Goal: Task Accomplishment & Management: Complete application form

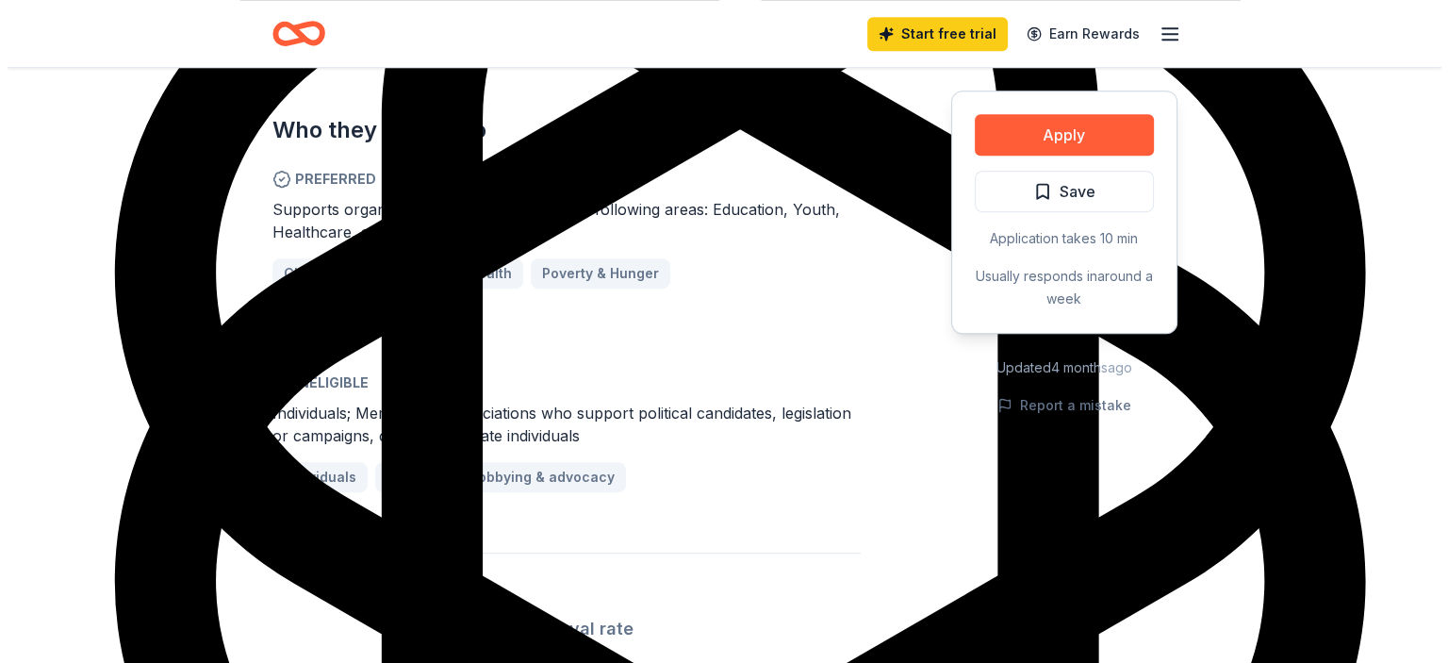
scroll to position [1037, 0]
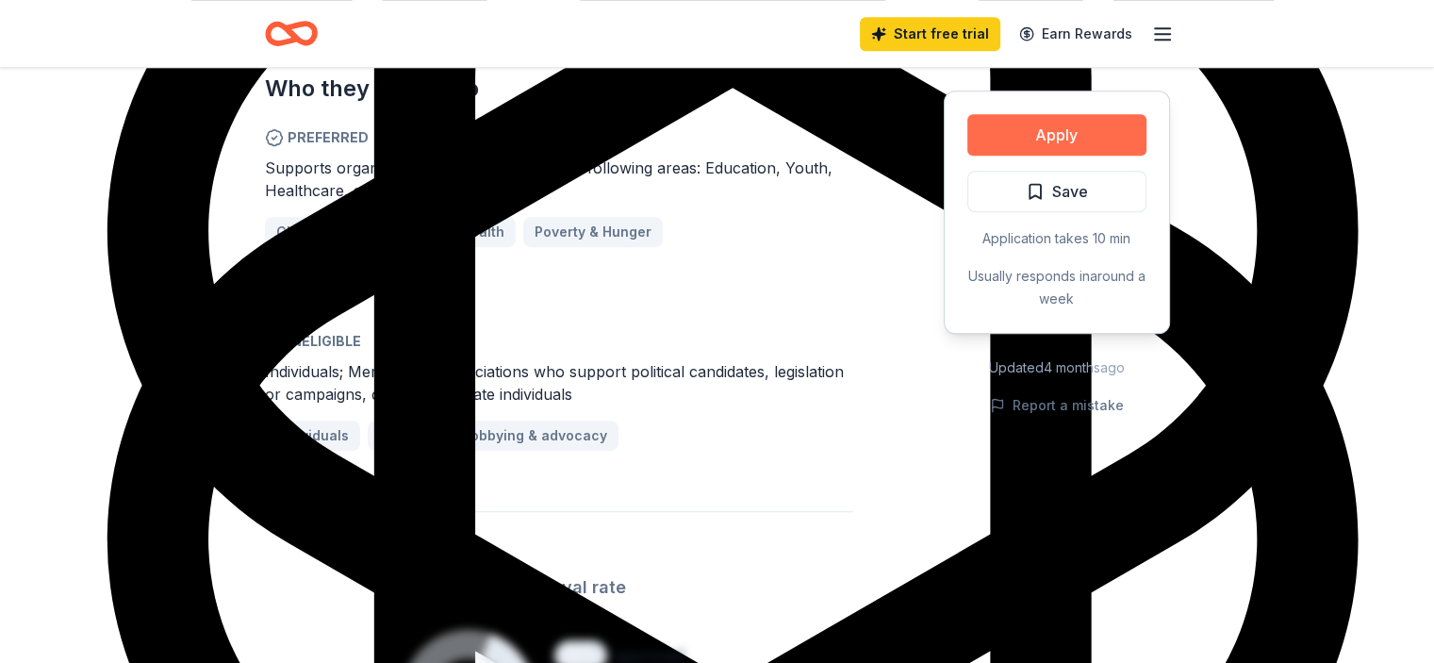
click at [1071, 142] on button "Apply" at bounding box center [1056, 134] width 179 height 41
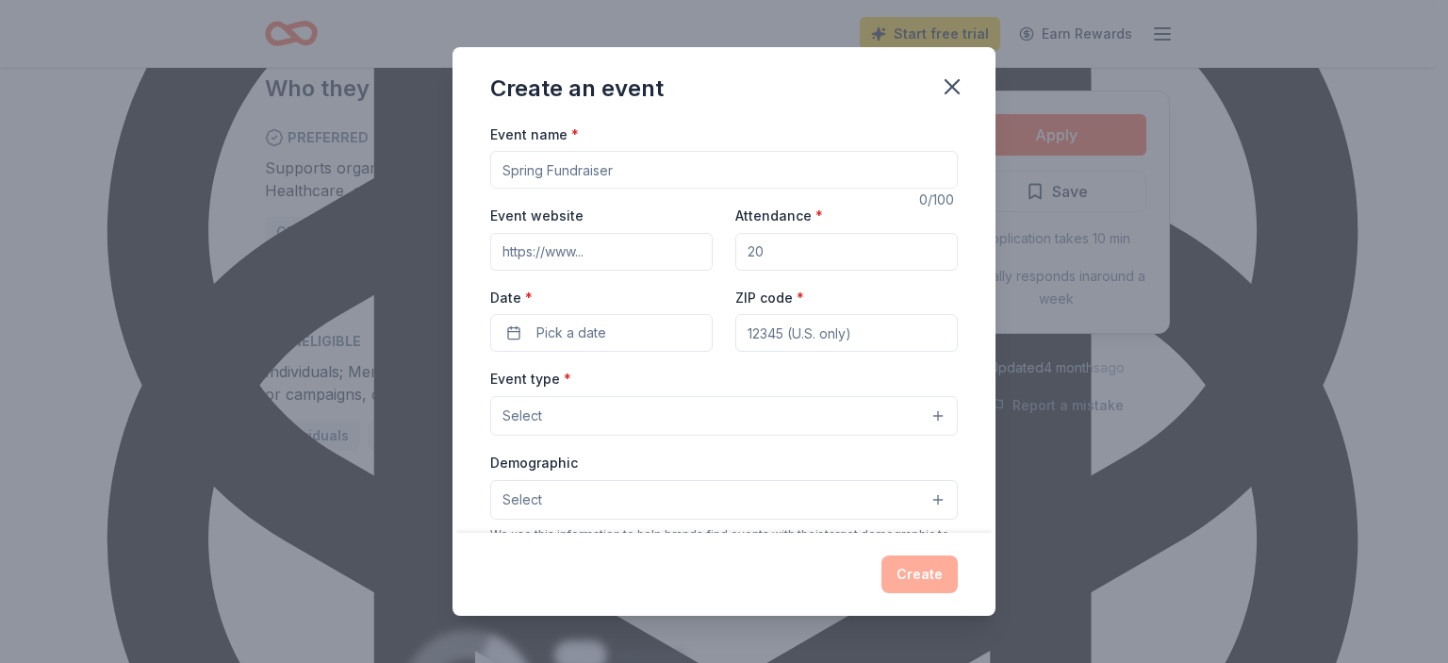
click at [518, 181] on input "Event name *" at bounding box center [724, 170] width 468 height 38
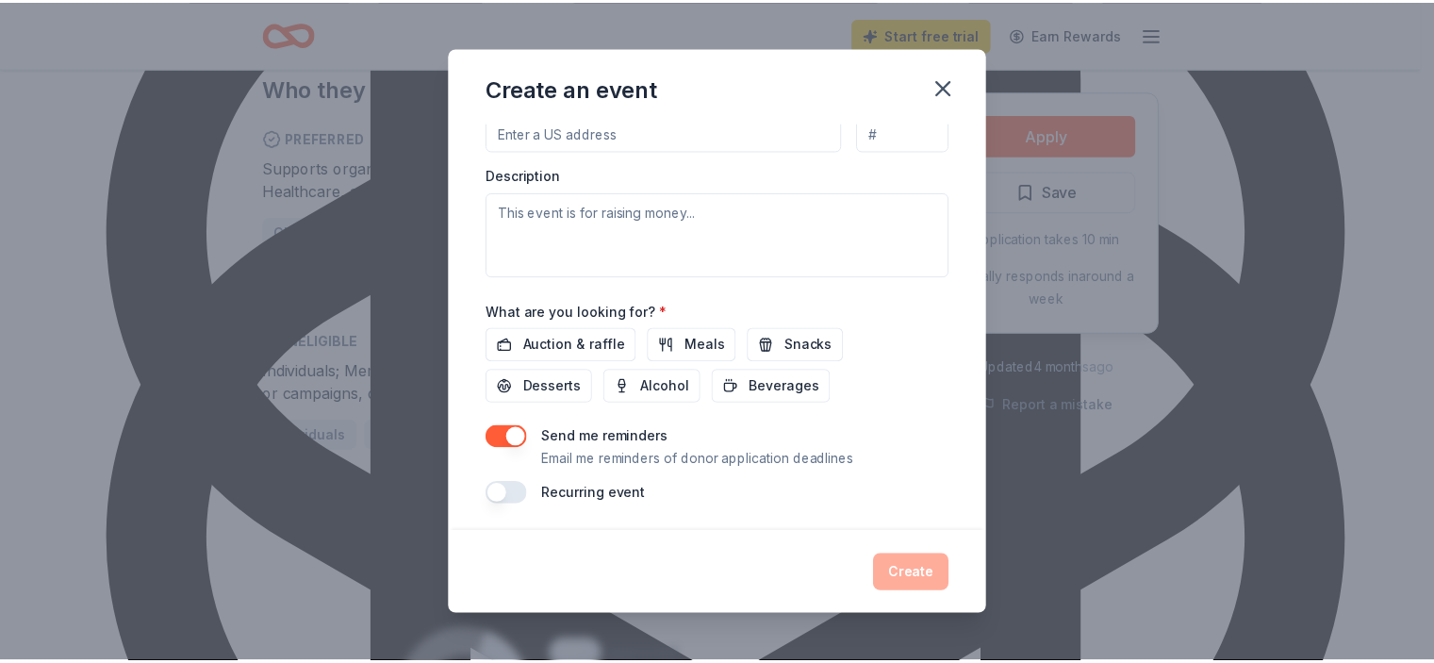
scroll to position [490, 0]
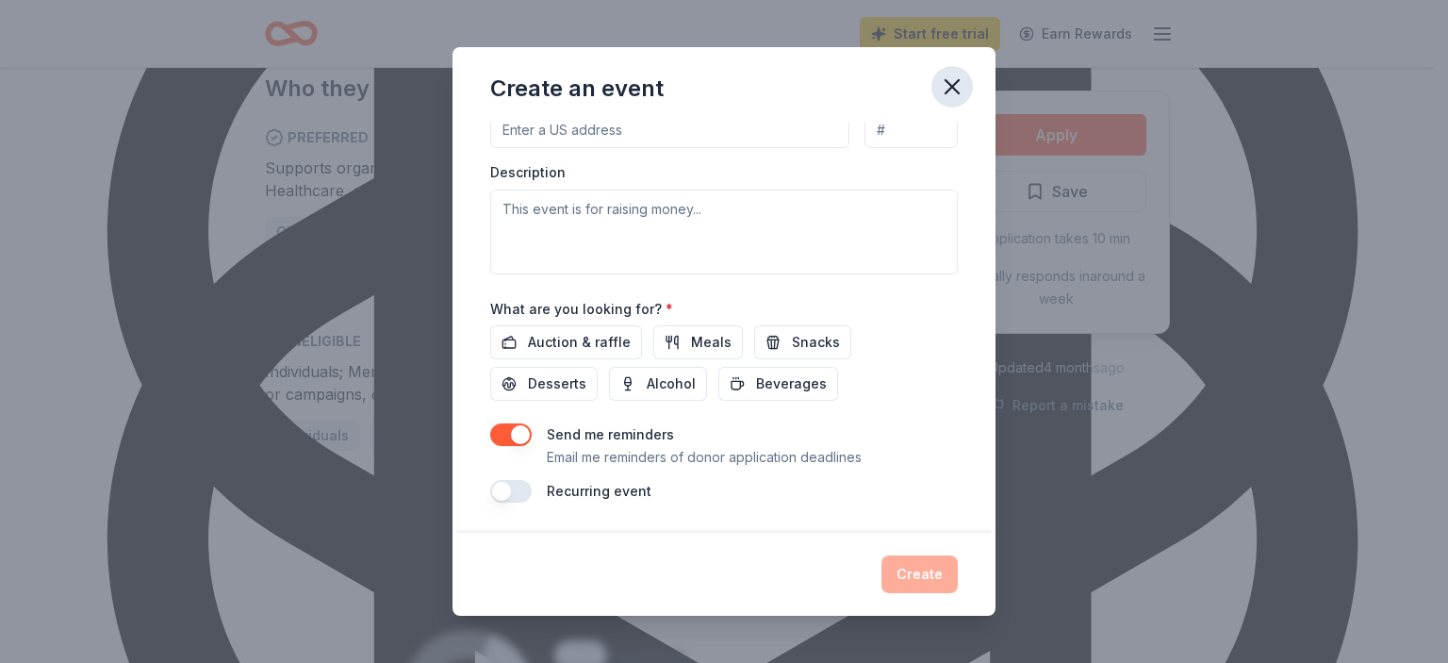
click at [965, 73] on button "button" at bounding box center [952, 86] width 41 height 41
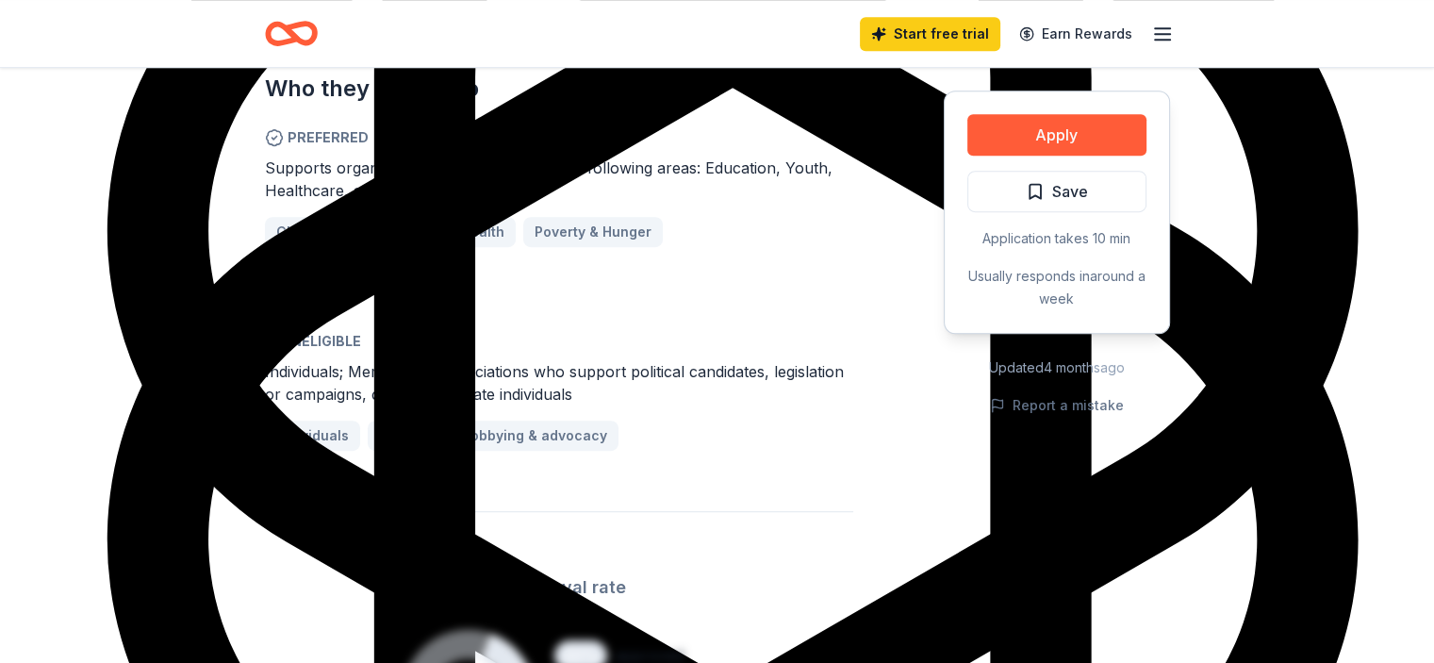
click at [301, 35] on icon "Home" at bounding box center [291, 33] width 53 height 44
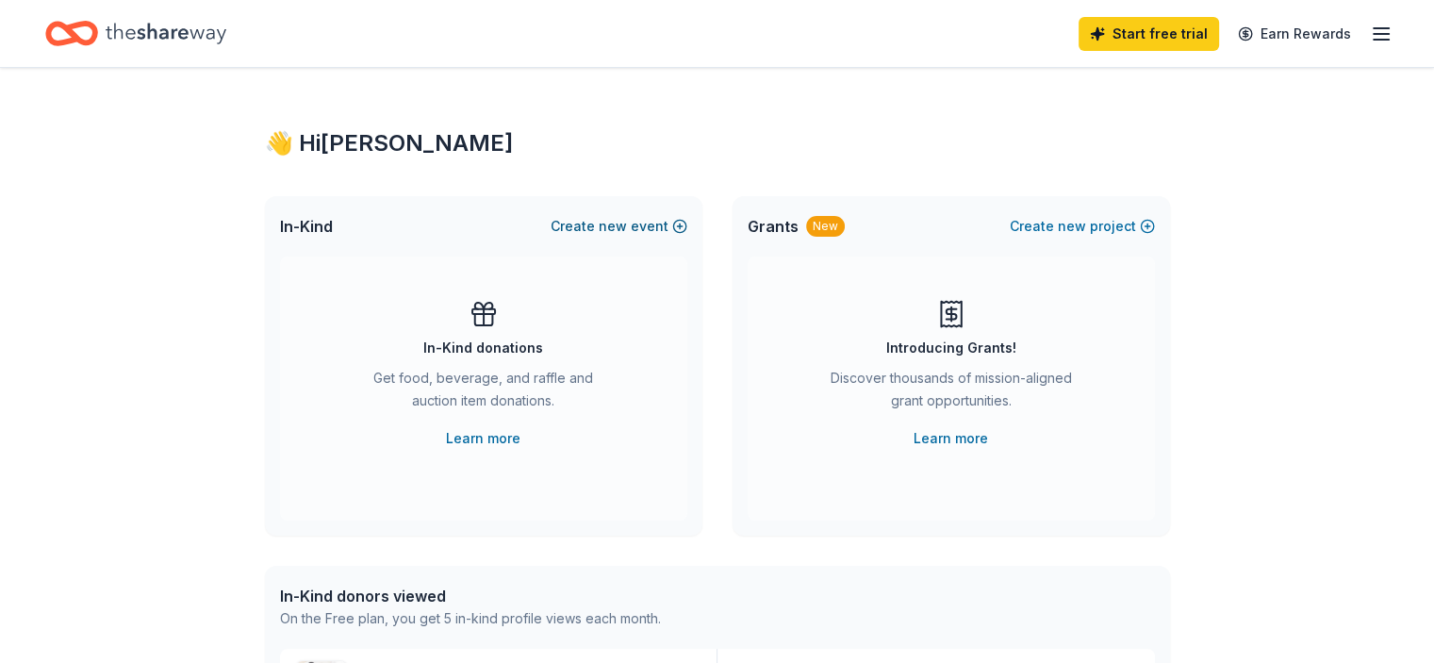
click at [677, 227] on button "Create new event" at bounding box center [619, 226] width 137 height 23
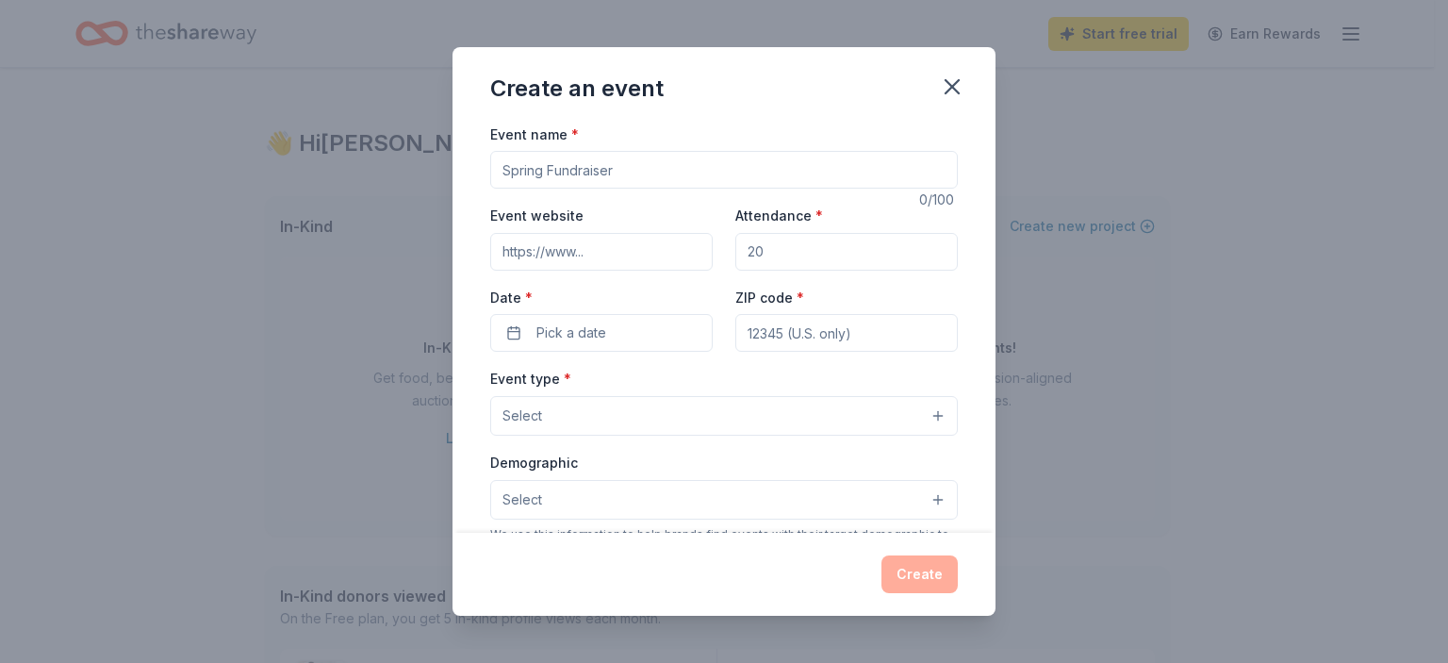
click at [648, 170] on input "Event name *" at bounding box center [724, 170] width 468 height 38
type input "11th Annual Sole Train 5k"
click at [736, 279] on div "Event website Attendance * Date * Pick a date ZIP code *" at bounding box center [724, 278] width 468 height 148
click at [675, 267] on input "Event website" at bounding box center [601, 252] width 223 height 38
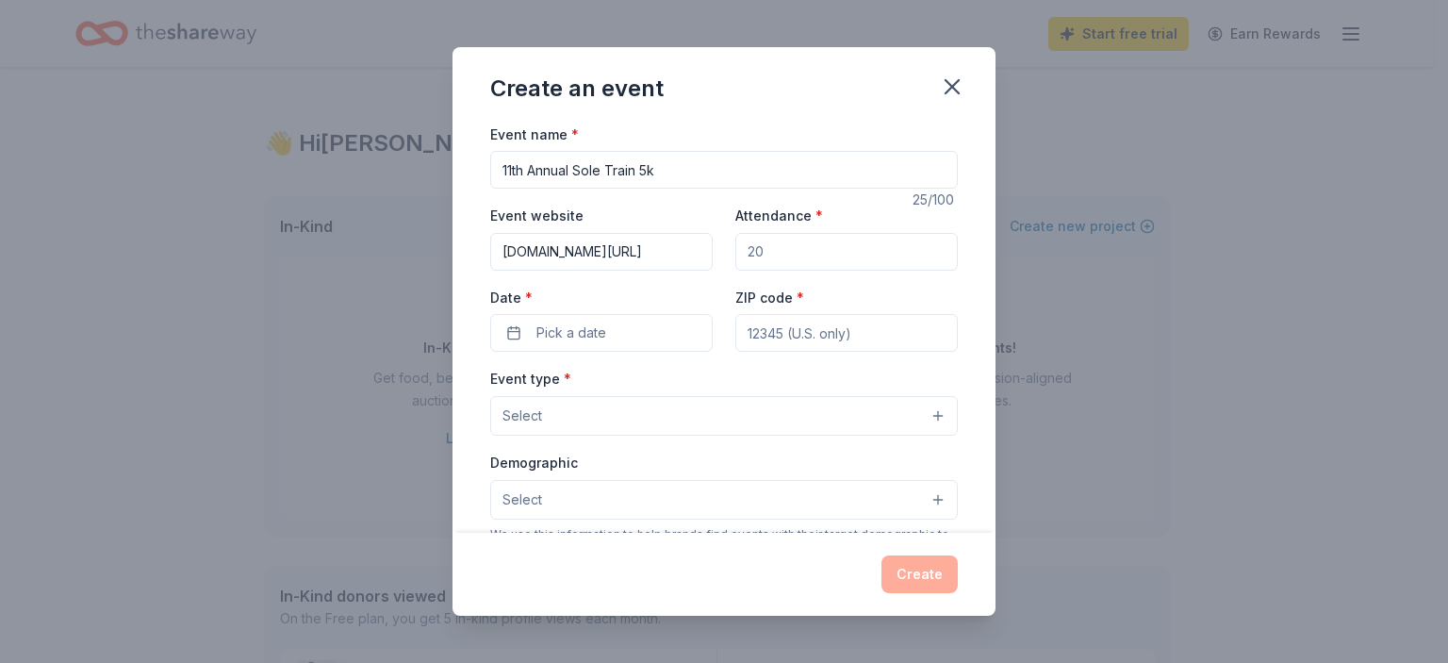
type input "[DOMAIN_NAME][URL]"
click at [778, 245] on input "Attendance *" at bounding box center [846, 252] width 223 height 38
type input "300"
click at [544, 365] on div "Event name * 11th Annual Sole Train 5k 25 /100 Event website [DOMAIN_NAME][URL]…" at bounding box center [724, 558] width 468 height 871
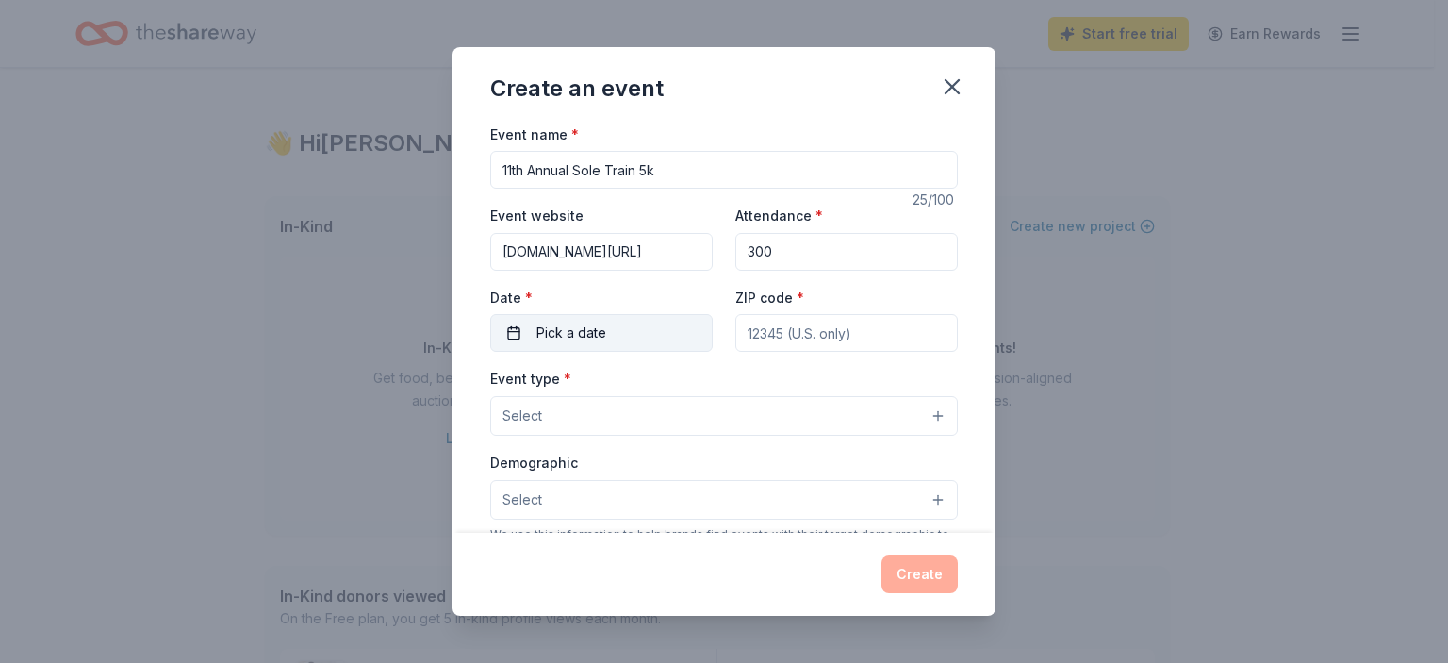
click at [584, 322] on span "Pick a date" at bounding box center [571, 333] width 70 height 23
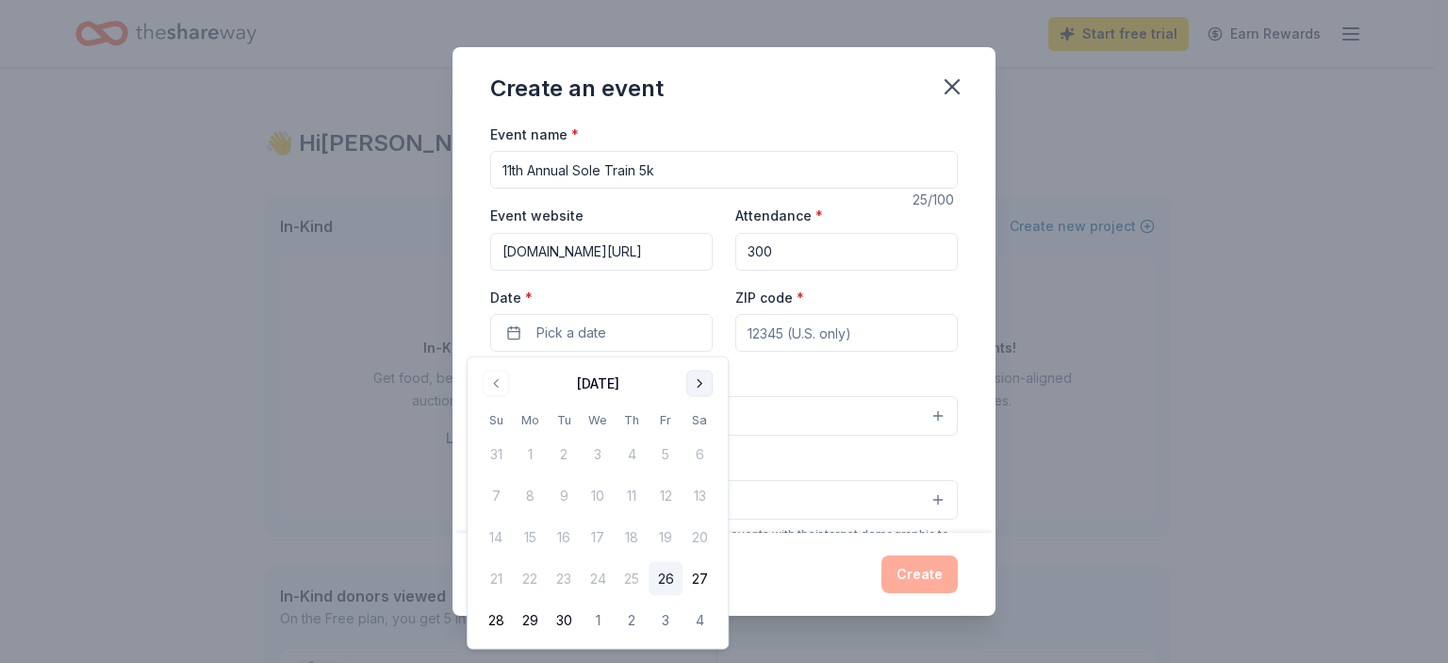
click at [699, 375] on button "Go to next month" at bounding box center [699, 384] width 26 height 26
click at [698, 579] on button "25" at bounding box center [700, 579] width 34 height 34
click at [702, 583] on button "25" at bounding box center [700, 579] width 34 height 34
click at [838, 370] on div "Event type * Select" at bounding box center [724, 401] width 468 height 69
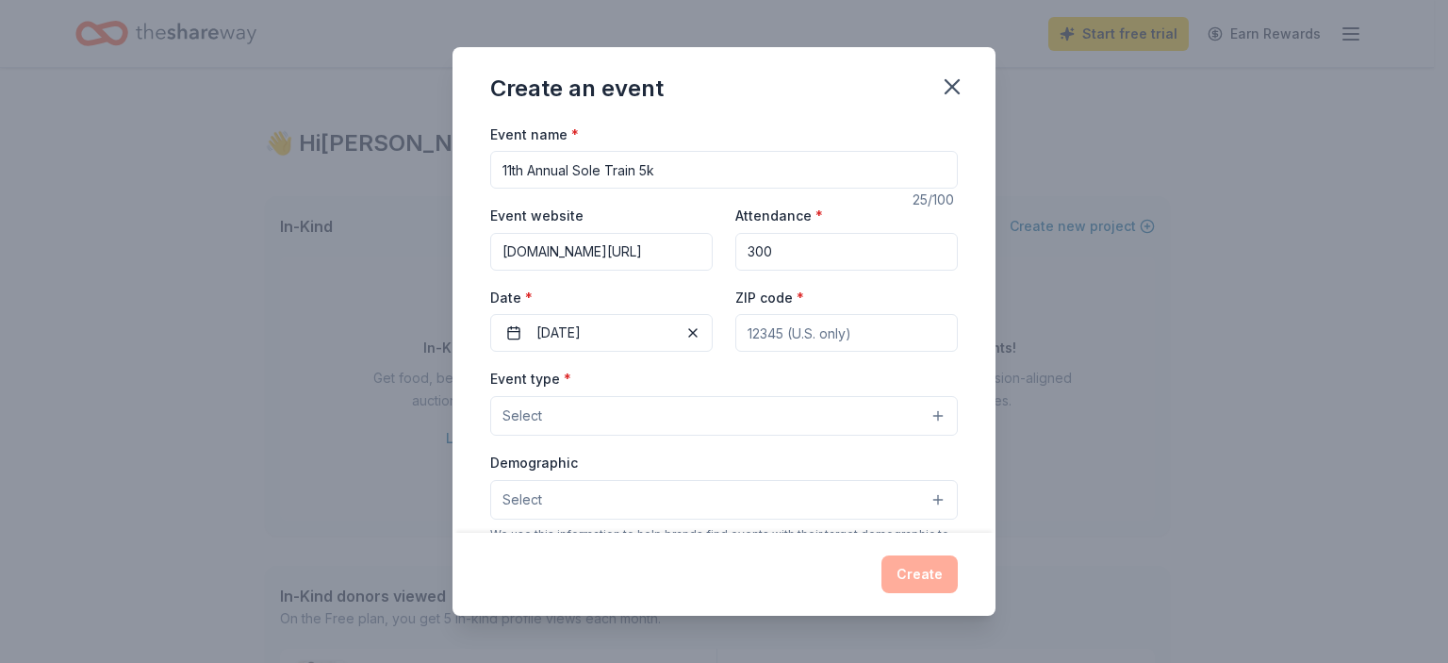
click at [817, 327] on input "ZIP code *" at bounding box center [846, 333] width 223 height 38
type input "02116"
type input "[STREET_ADDRESS]"
click at [618, 418] on button "Select" at bounding box center [724, 416] width 468 height 40
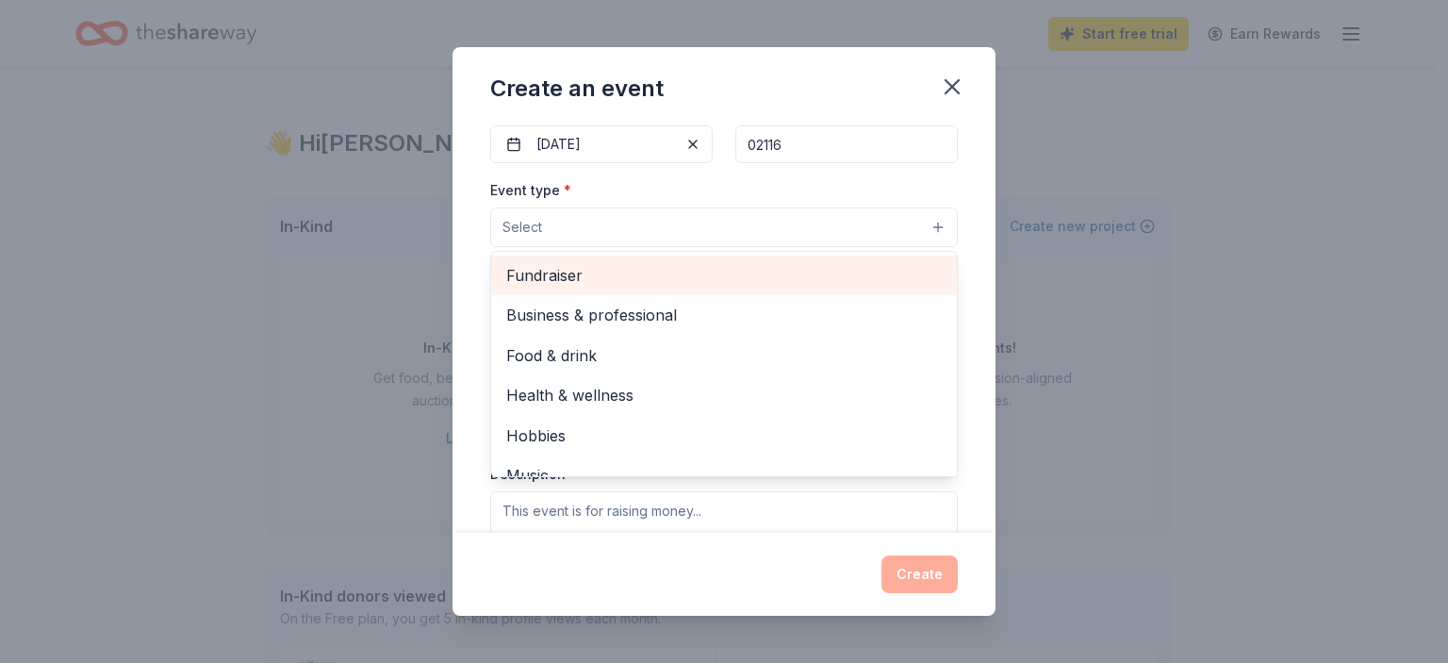
click at [603, 264] on span "Fundraiser" at bounding box center [724, 275] width 436 height 25
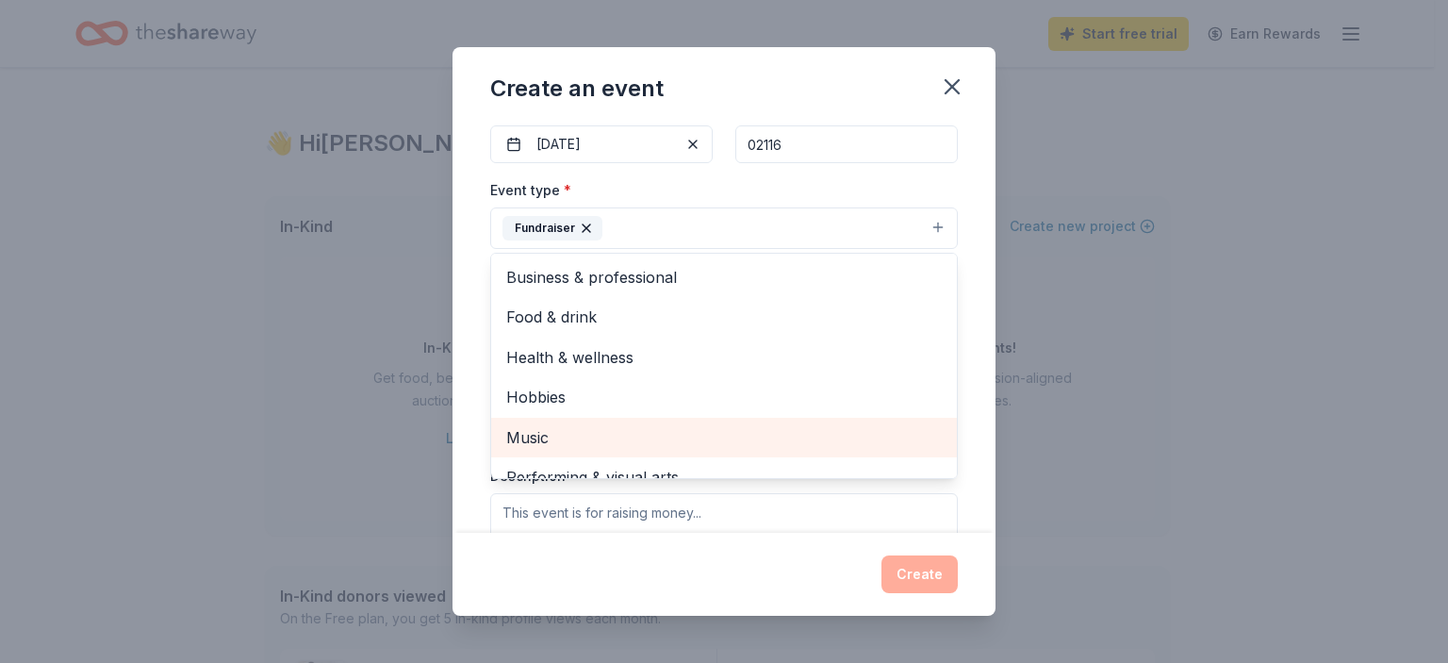
scroll to position [23, 0]
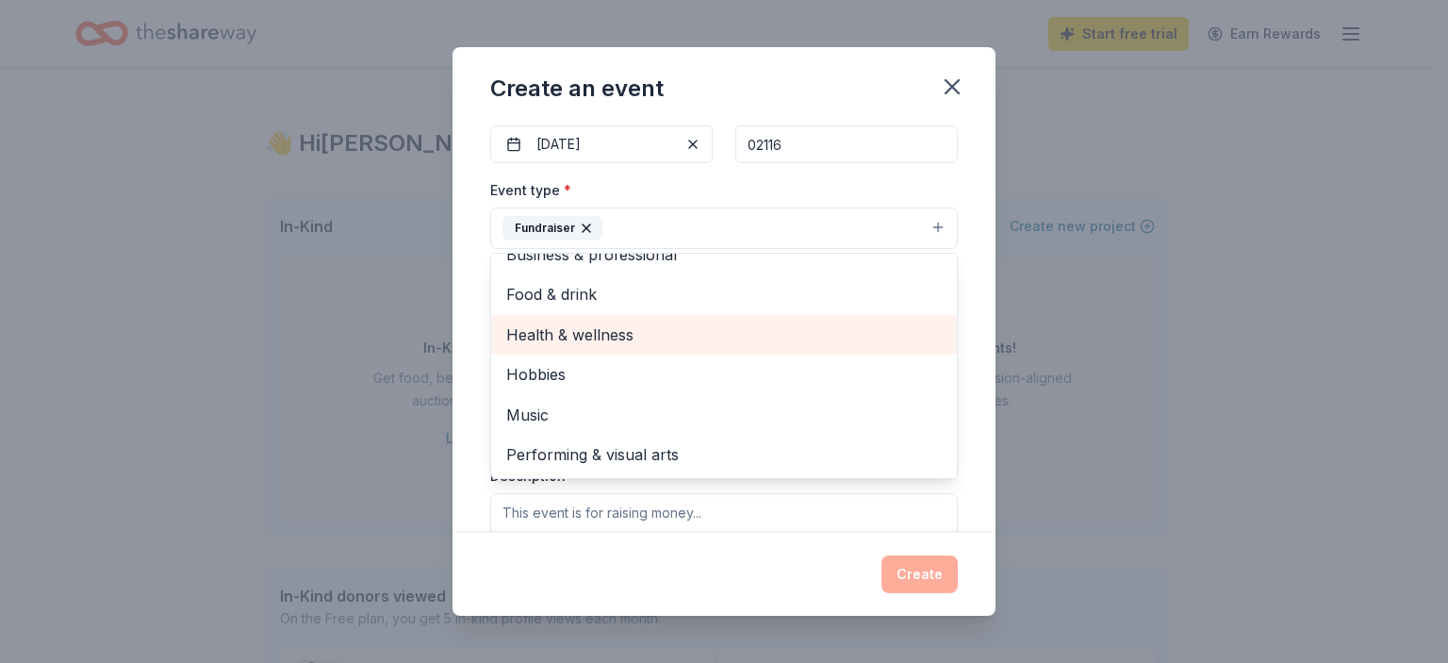
click at [652, 338] on span "Health & wellness" at bounding box center [724, 334] width 436 height 25
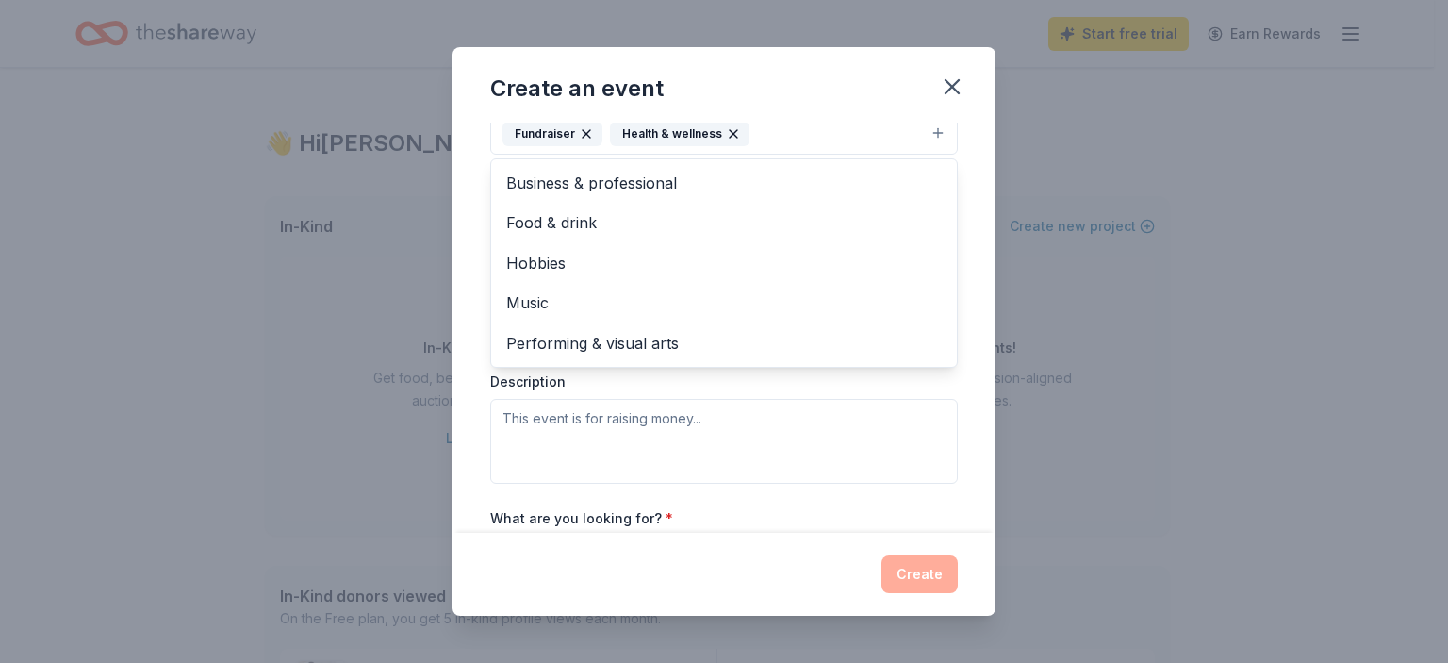
click at [793, 414] on div "Event type * Fundraiser Health & wellness Business & professional Food & drink …" at bounding box center [724, 283] width 468 height 399
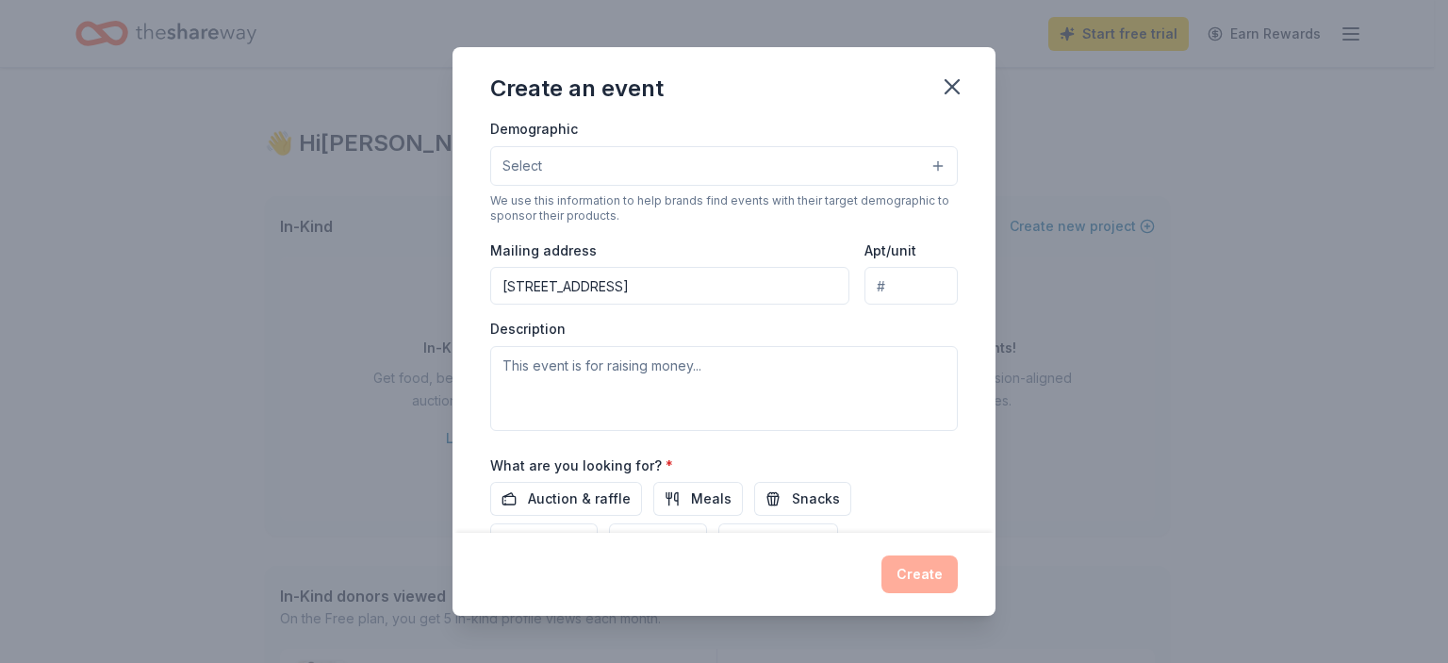
scroll to position [369, 0]
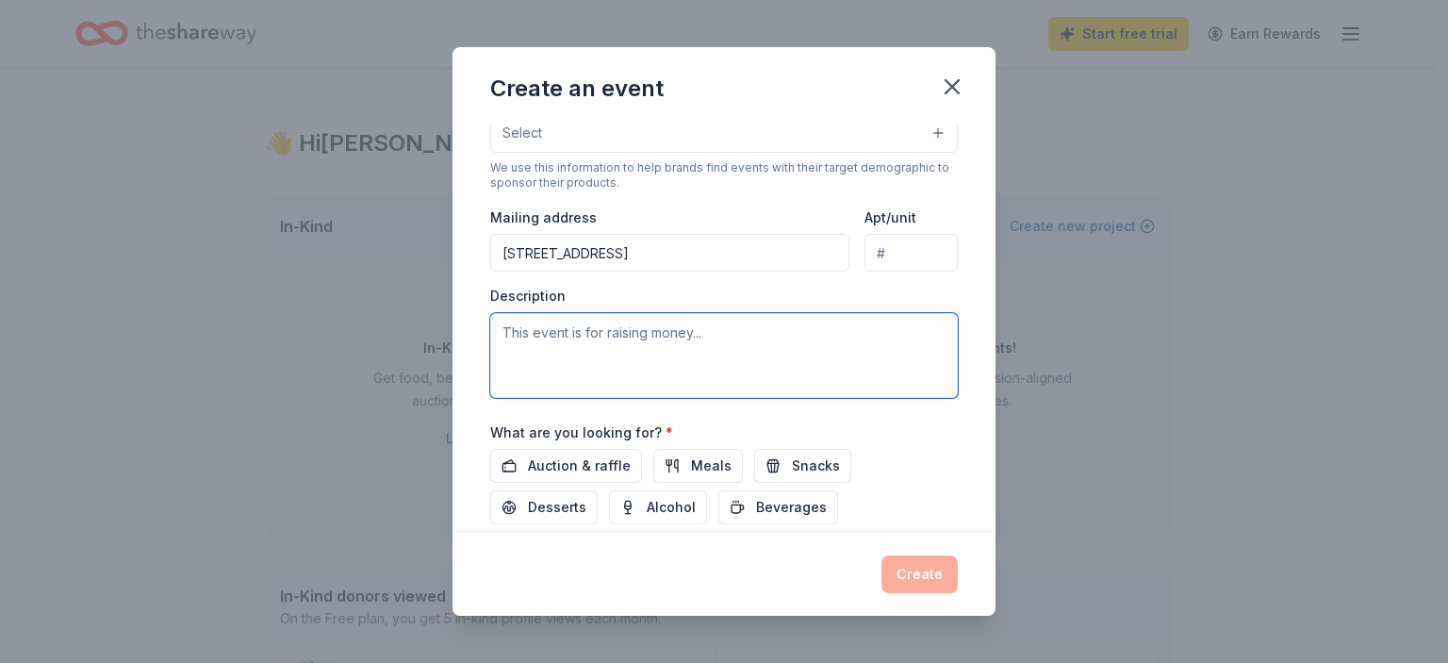
click at [642, 354] on textarea at bounding box center [724, 355] width 468 height 85
type textarea "T"
type textarea "h"
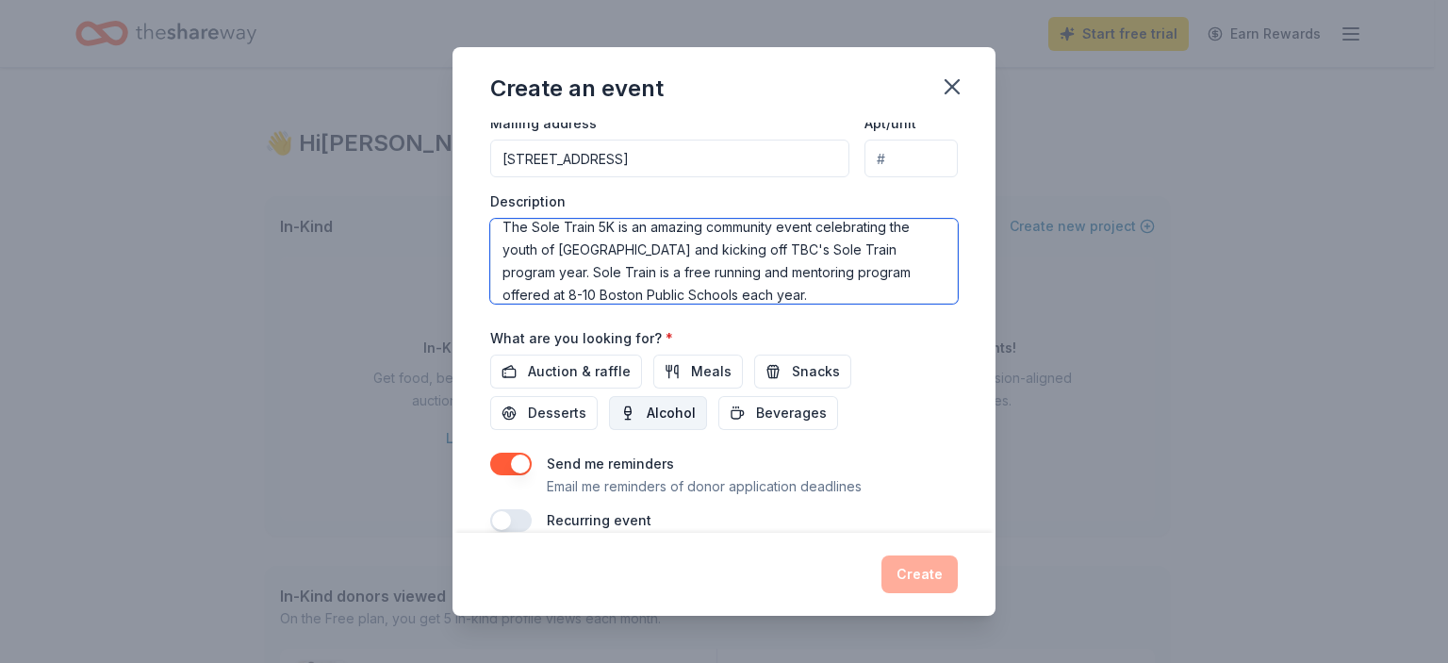
scroll to position [491, 0]
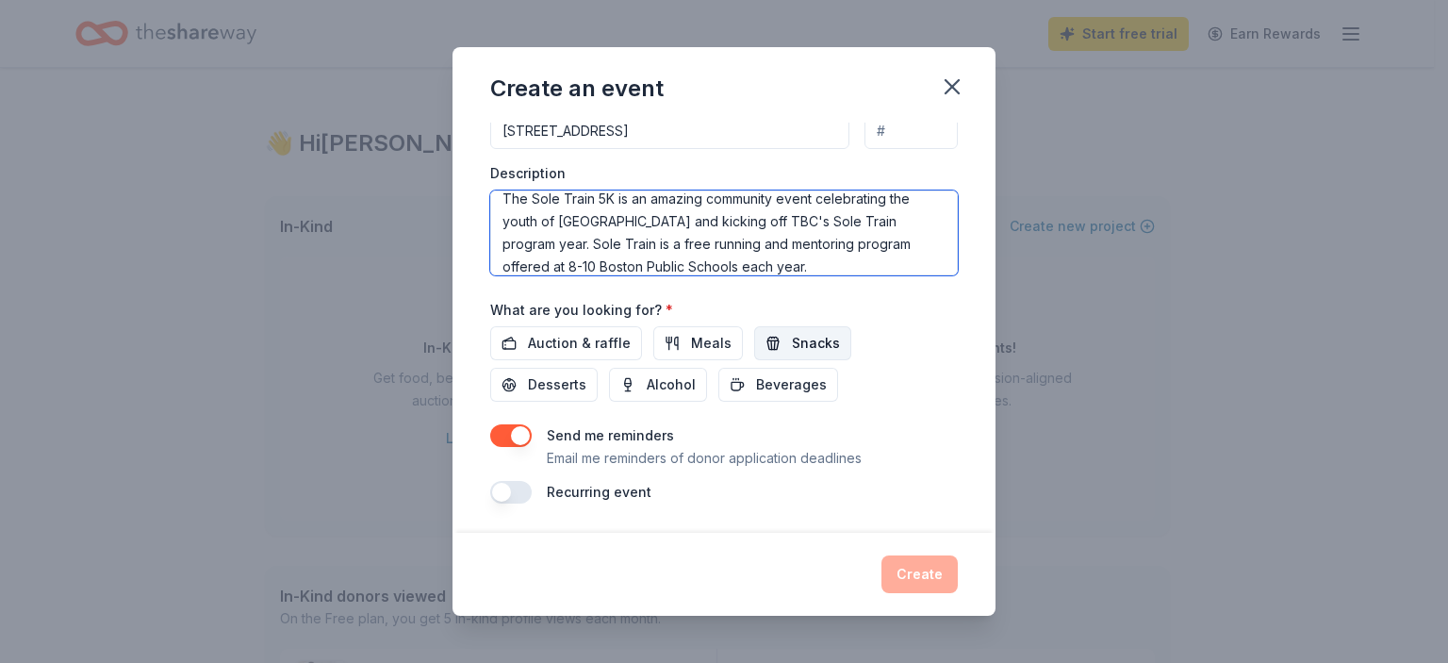
type textarea "The Sole Train 5K is an amazing community event celebrating the youth of [GEOGR…"
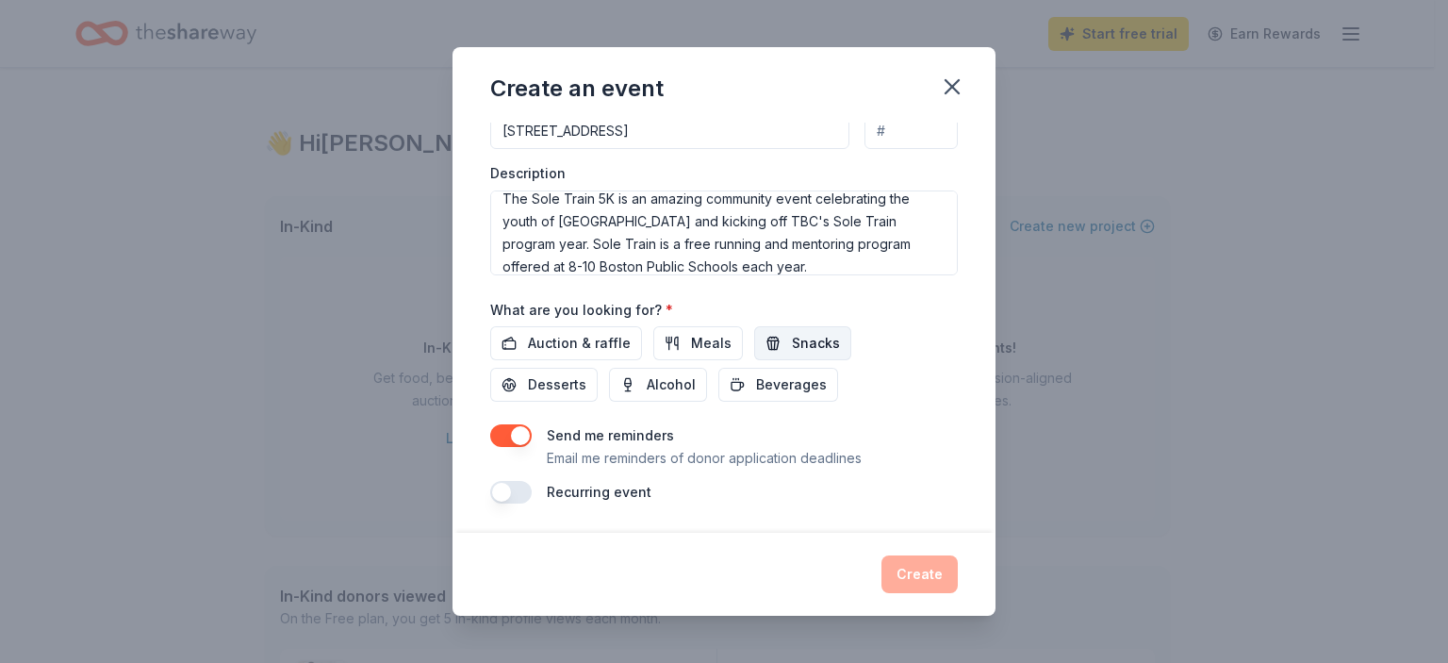
click at [792, 338] on span "Snacks" at bounding box center [816, 343] width 48 height 23
click at [580, 335] on span "Auction & raffle" at bounding box center [579, 343] width 103 height 23
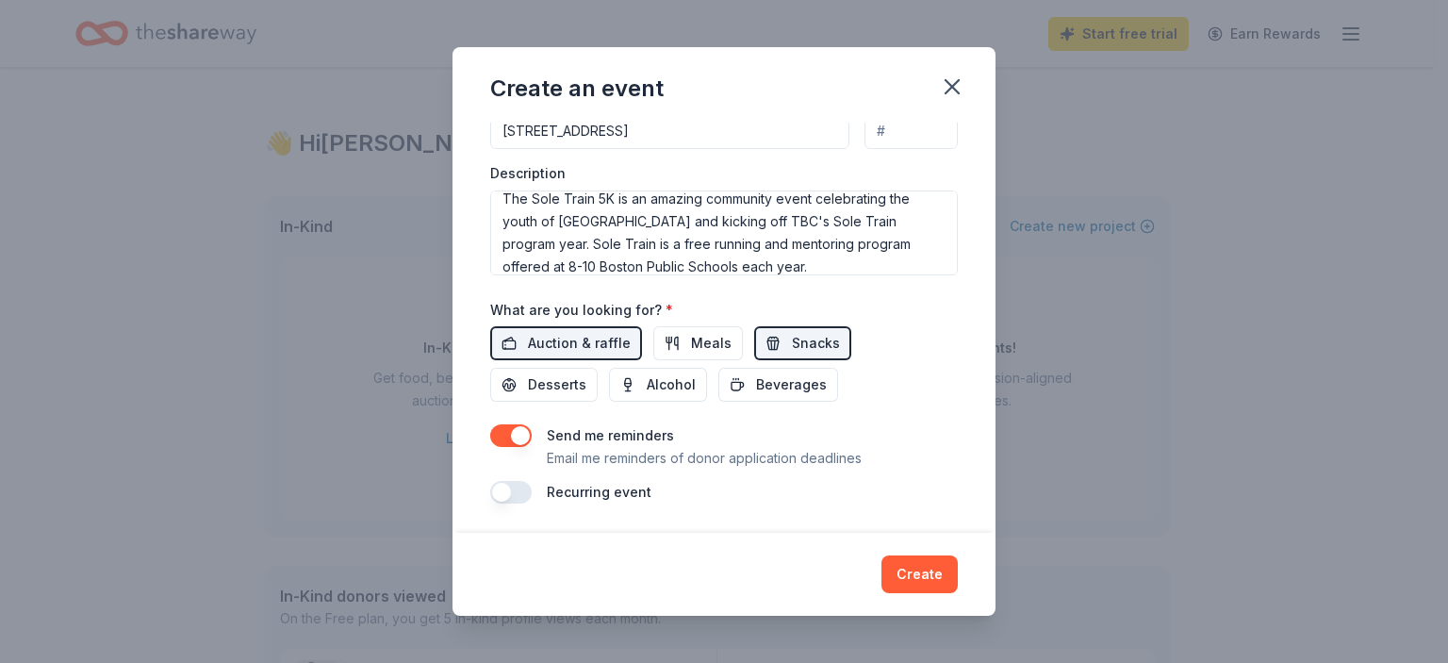
click at [583, 497] on label "Recurring event" at bounding box center [599, 492] width 105 height 16
click at [493, 488] on button "button" at bounding box center [510, 492] width 41 height 23
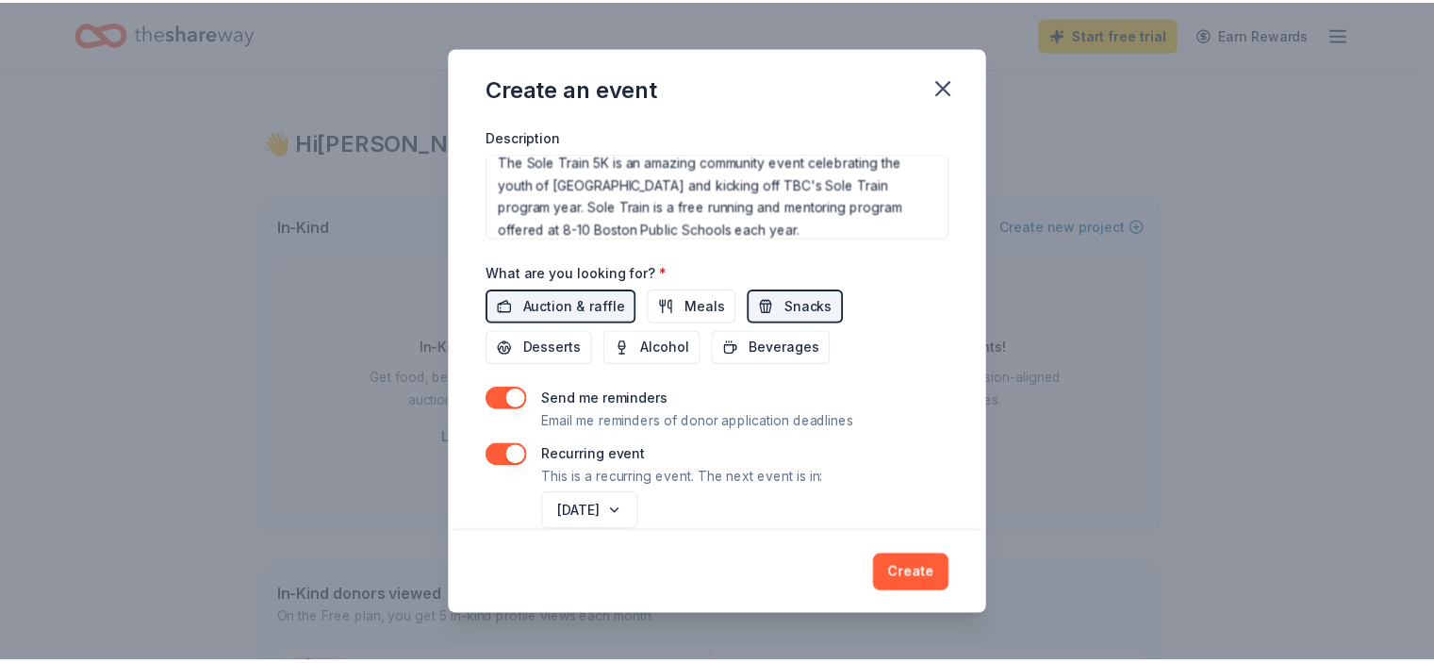
scroll to position [559, 0]
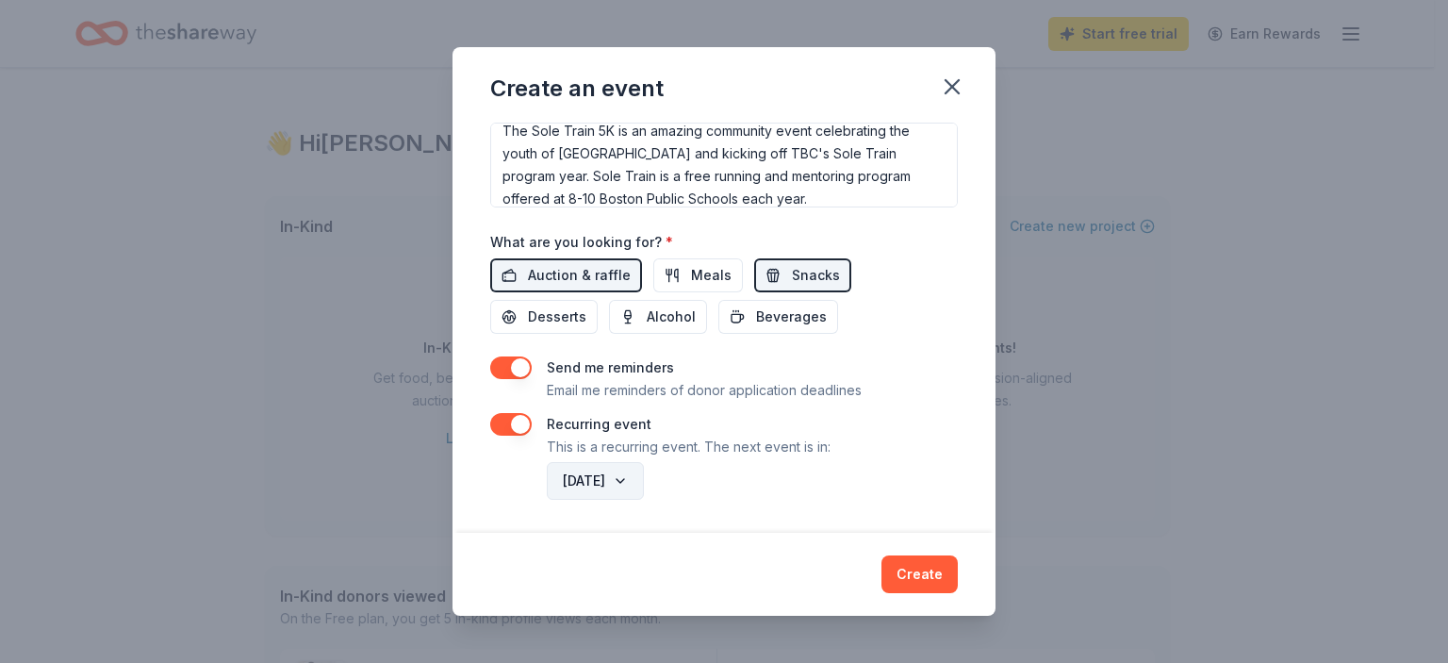
click at [644, 479] on button "[DATE]" at bounding box center [595, 481] width 97 height 38
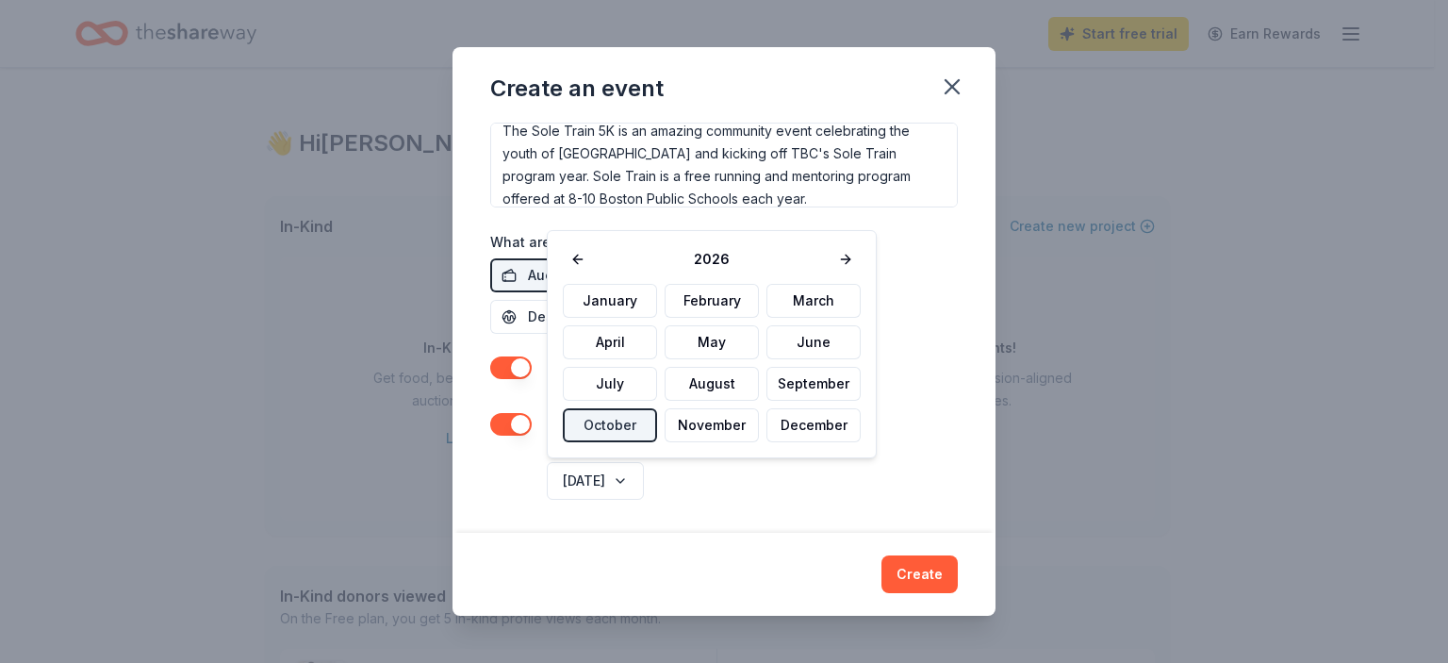
click at [783, 472] on div "[DATE]" at bounding box center [750, 480] width 415 height 45
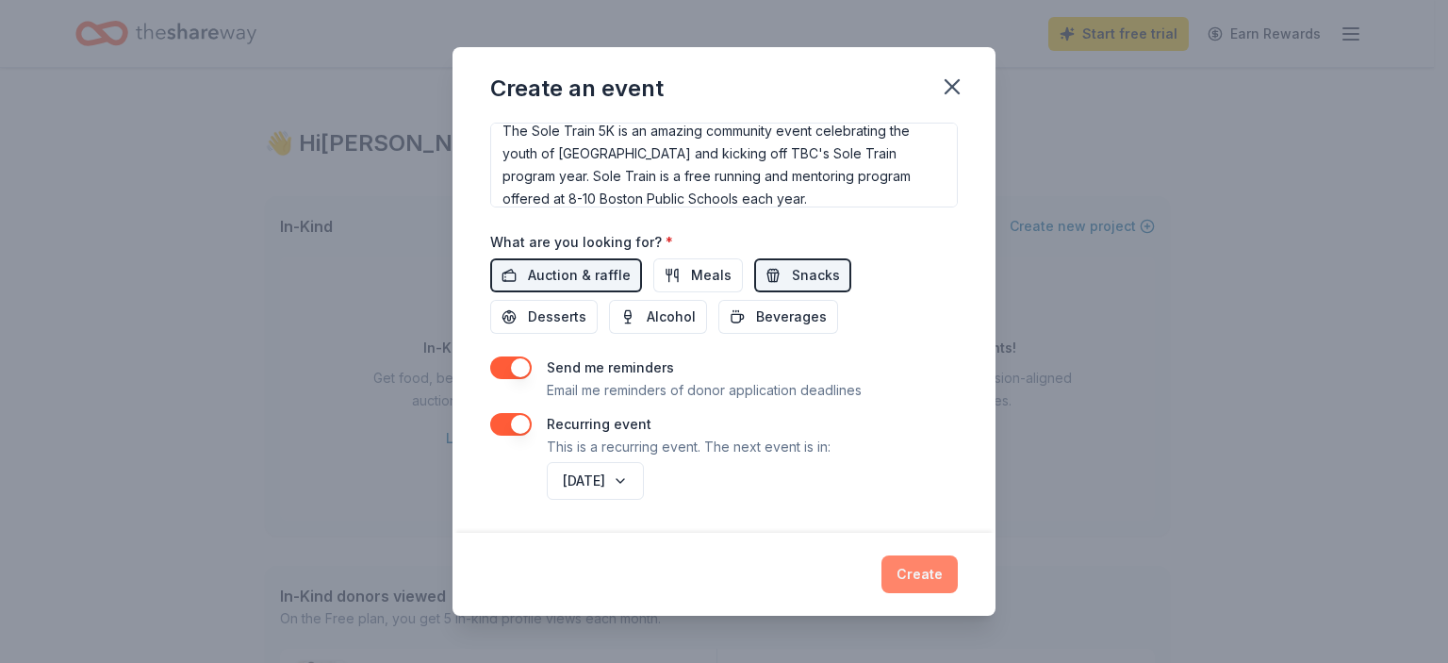
click at [932, 574] on button "Create" at bounding box center [920, 574] width 76 height 38
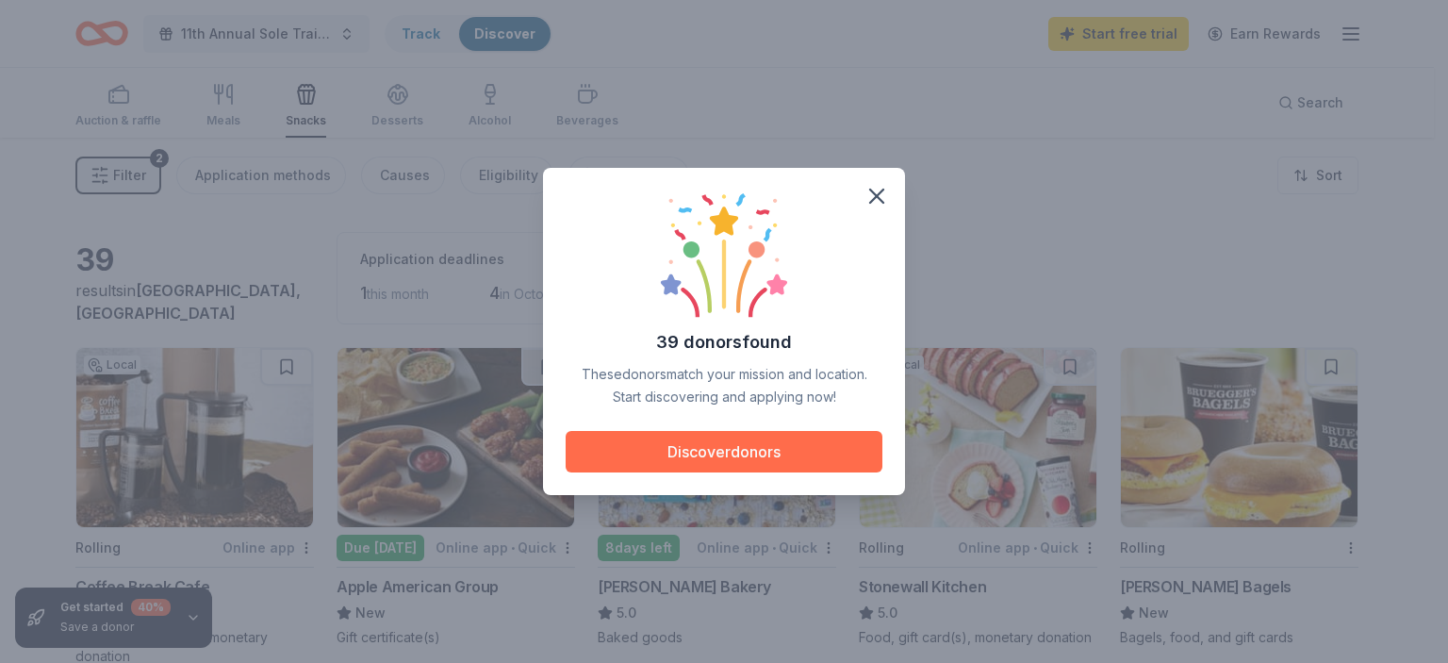
click at [705, 456] on button "Discover donors" at bounding box center [724, 451] width 317 height 41
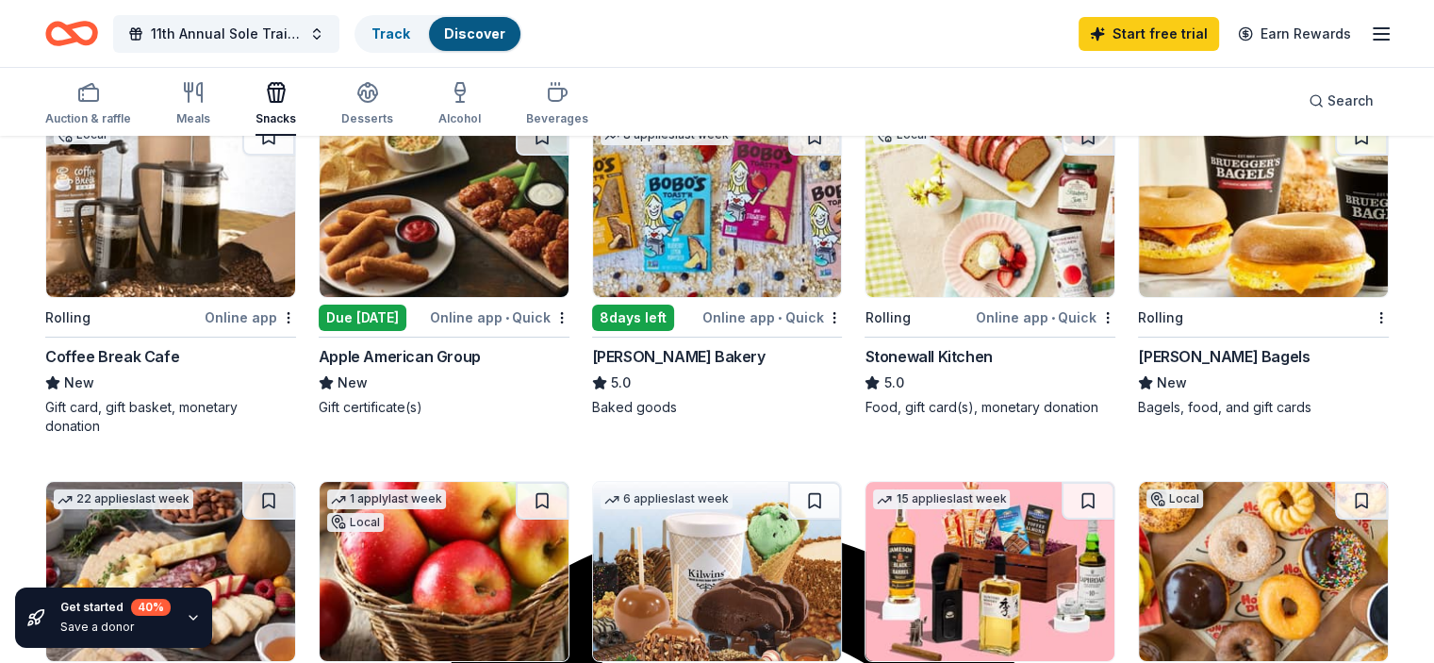
scroll to position [189, 0]
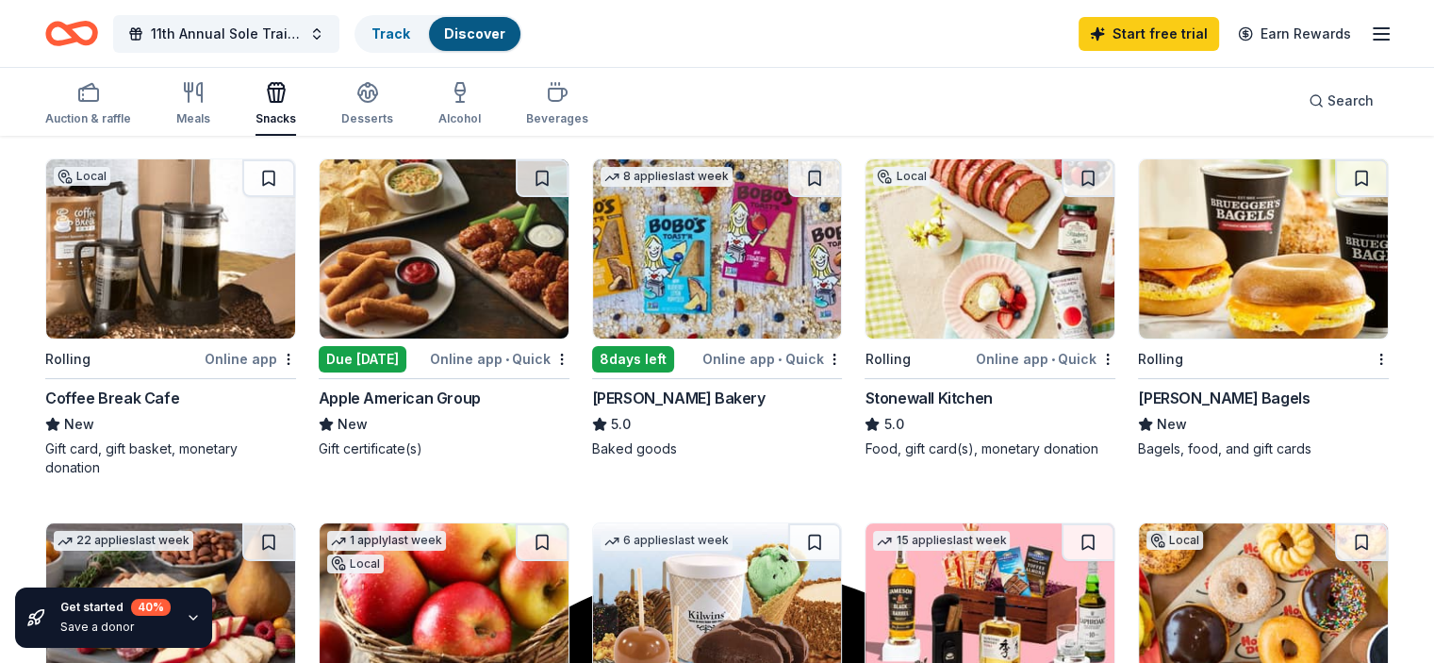
click at [642, 342] on div "8 applies last week 8 days left Online app • Quick [PERSON_NAME] Bakery 5.0 Bak…" at bounding box center [717, 308] width 251 height 300
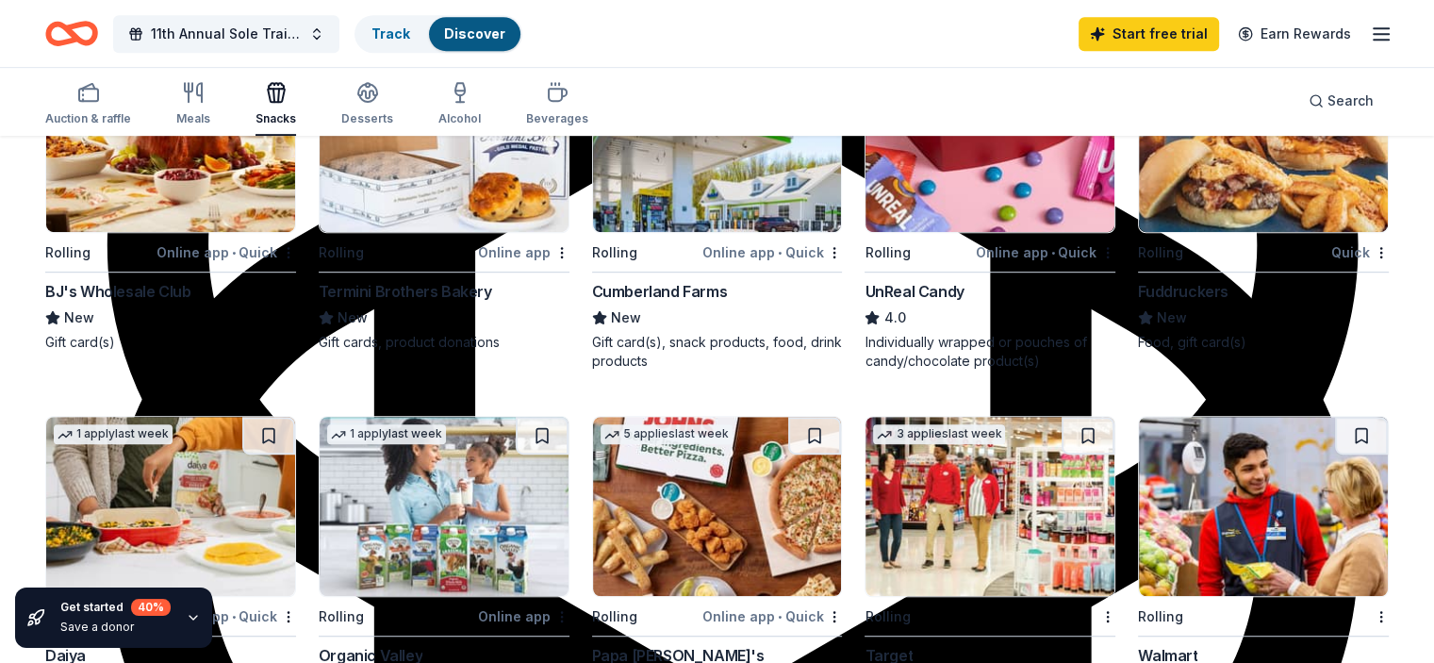
scroll to position [943, 0]
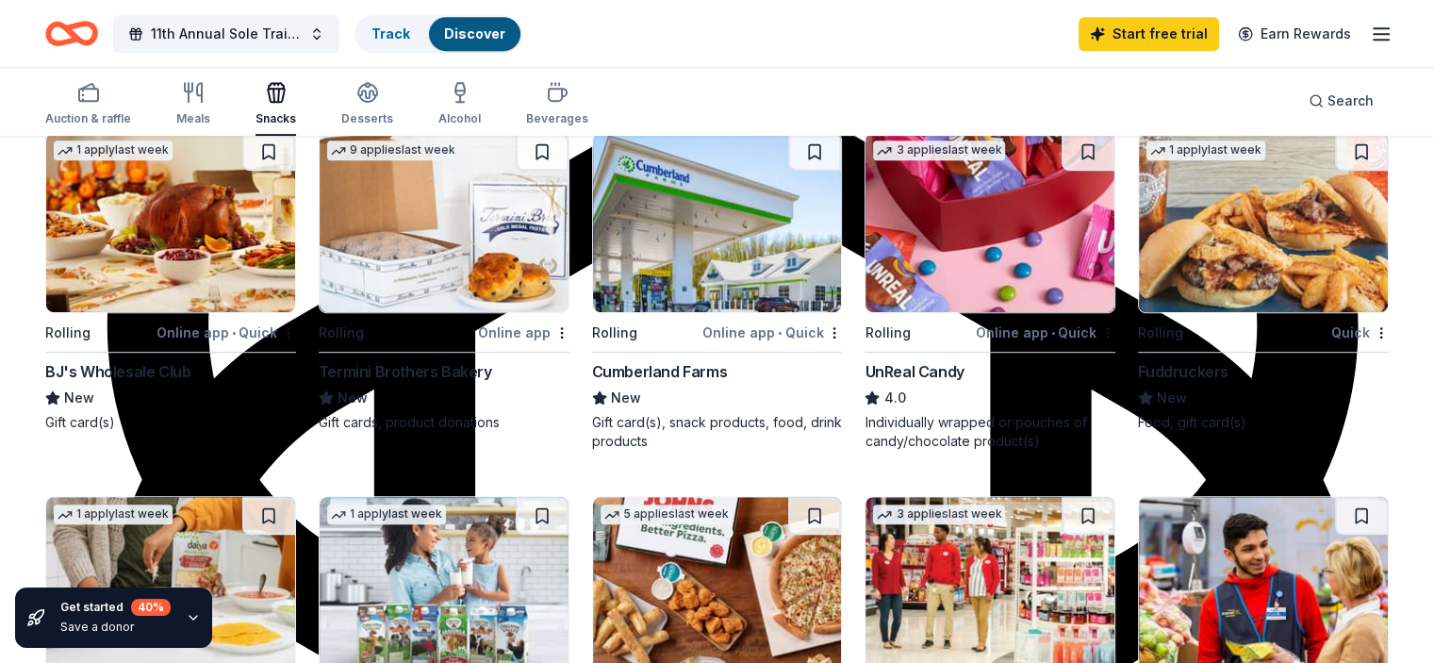
click at [164, 364] on div "BJ's Wholesale Club" at bounding box center [117, 371] width 145 height 23
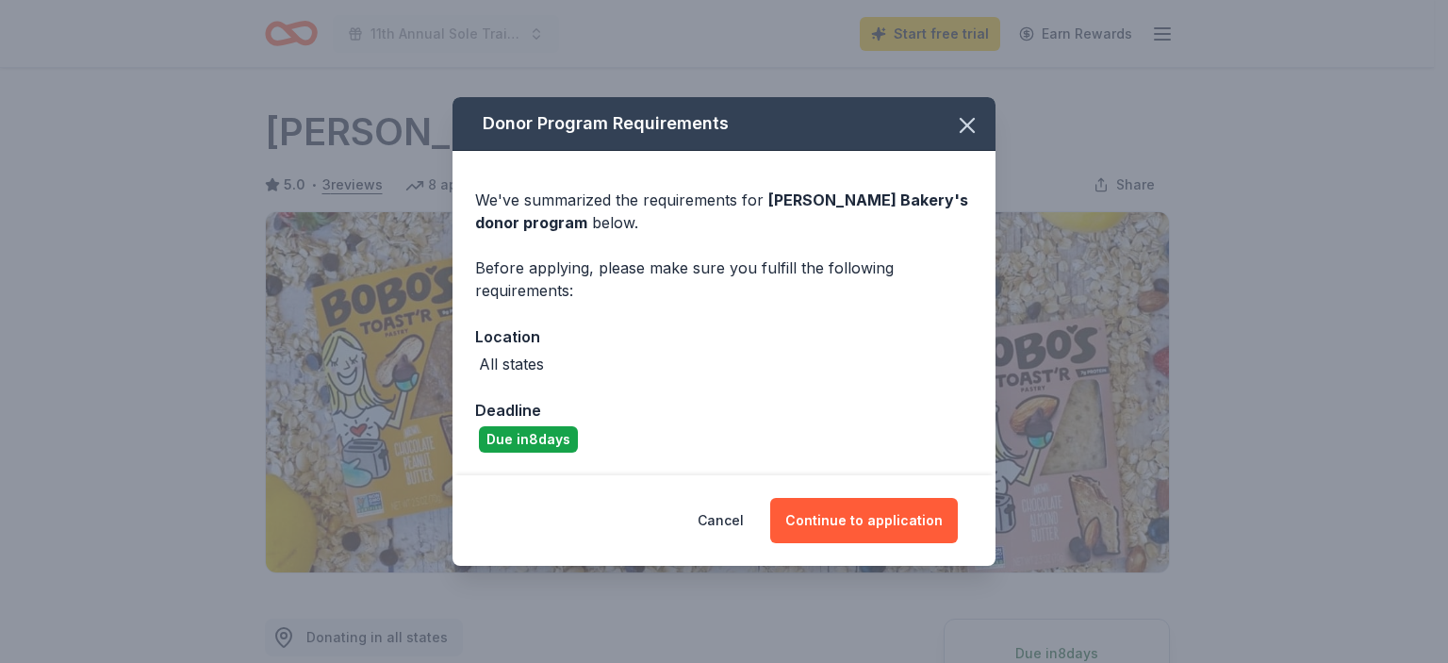
scroll to position [283, 0]
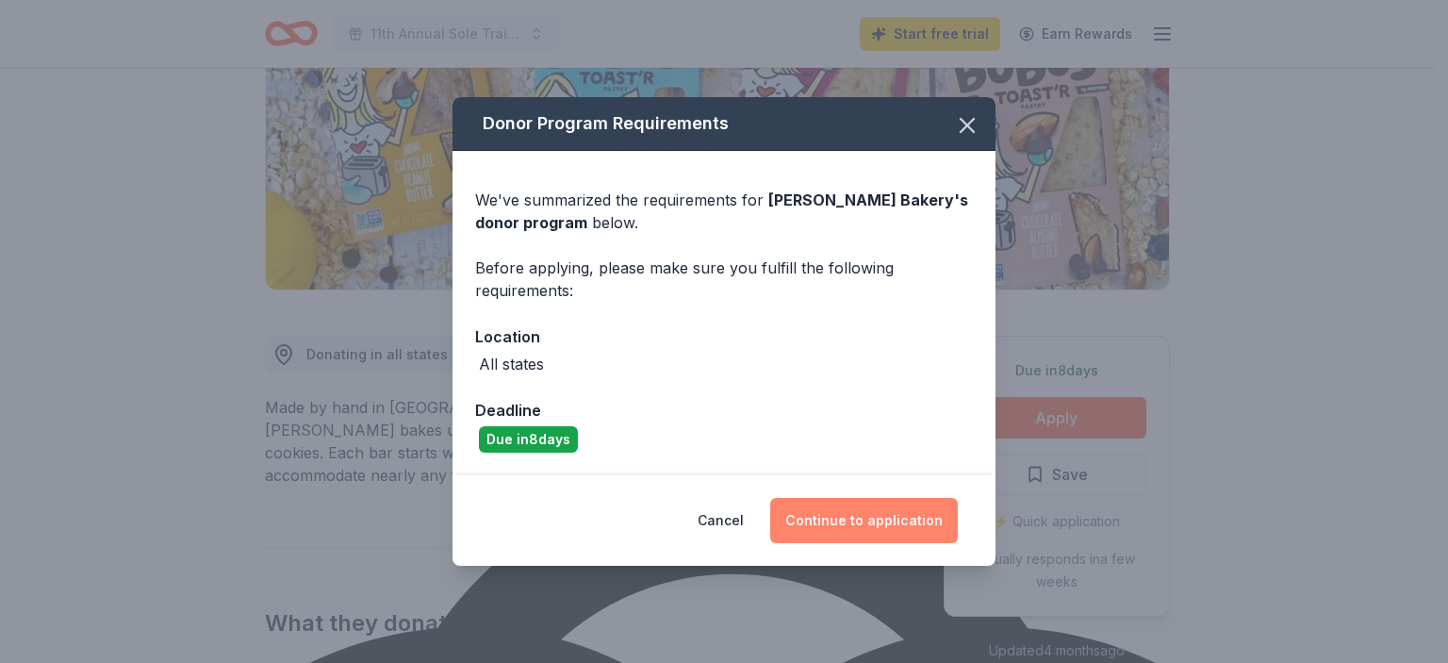
click at [876, 523] on button "Continue to application" at bounding box center [864, 520] width 188 height 45
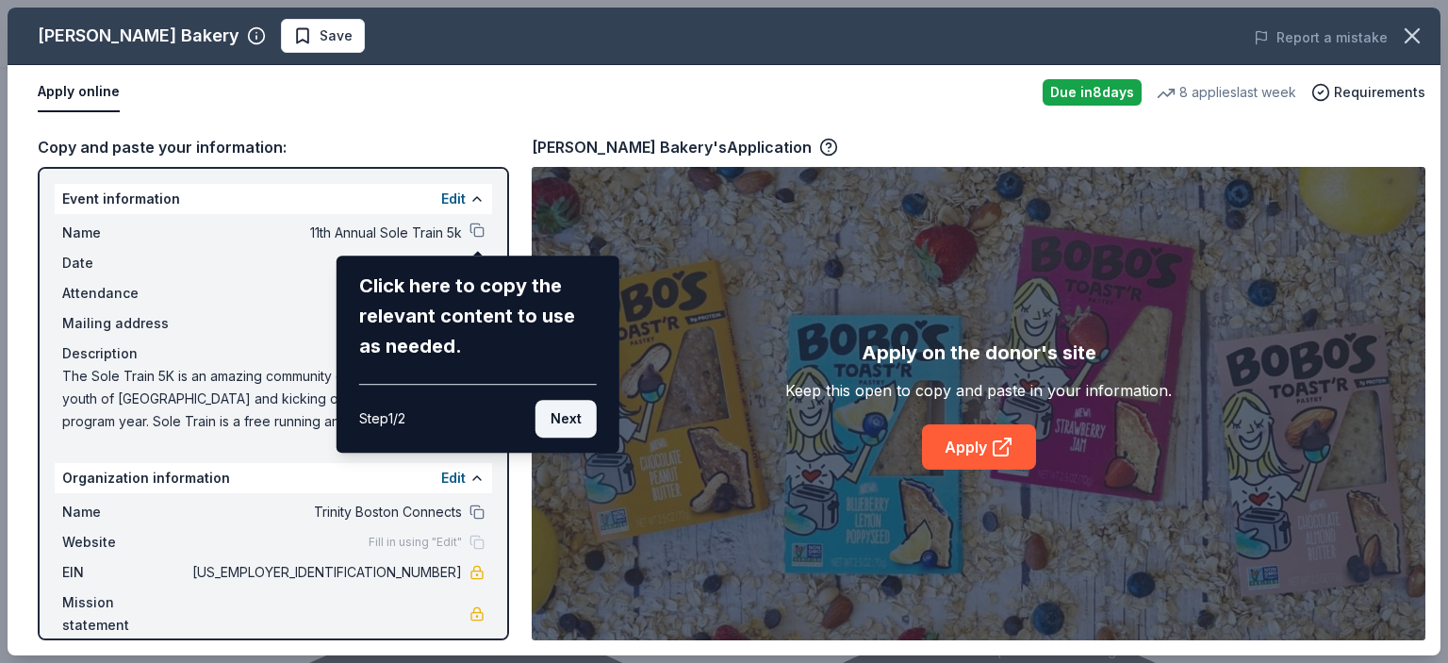
click at [565, 415] on button "Next" at bounding box center [566, 419] width 61 height 38
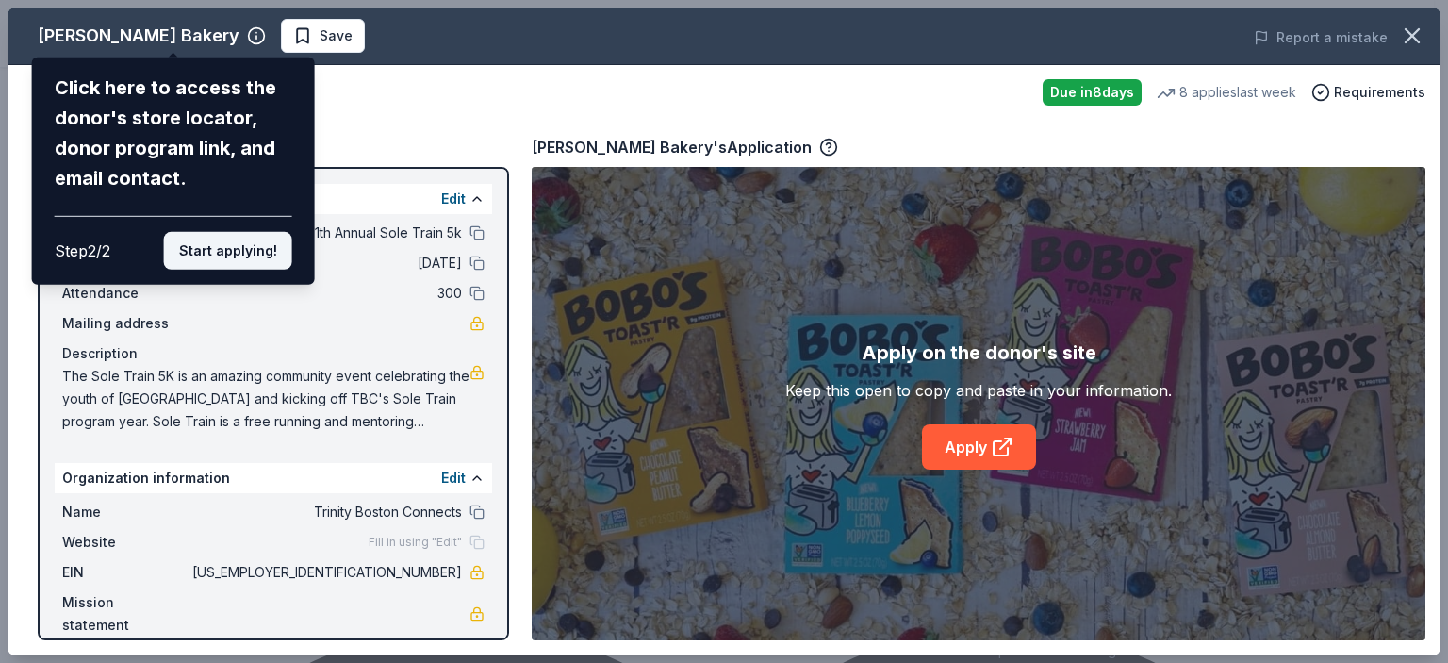
click at [230, 248] on button "Start applying!" at bounding box center [228, 251] width 128 height 38
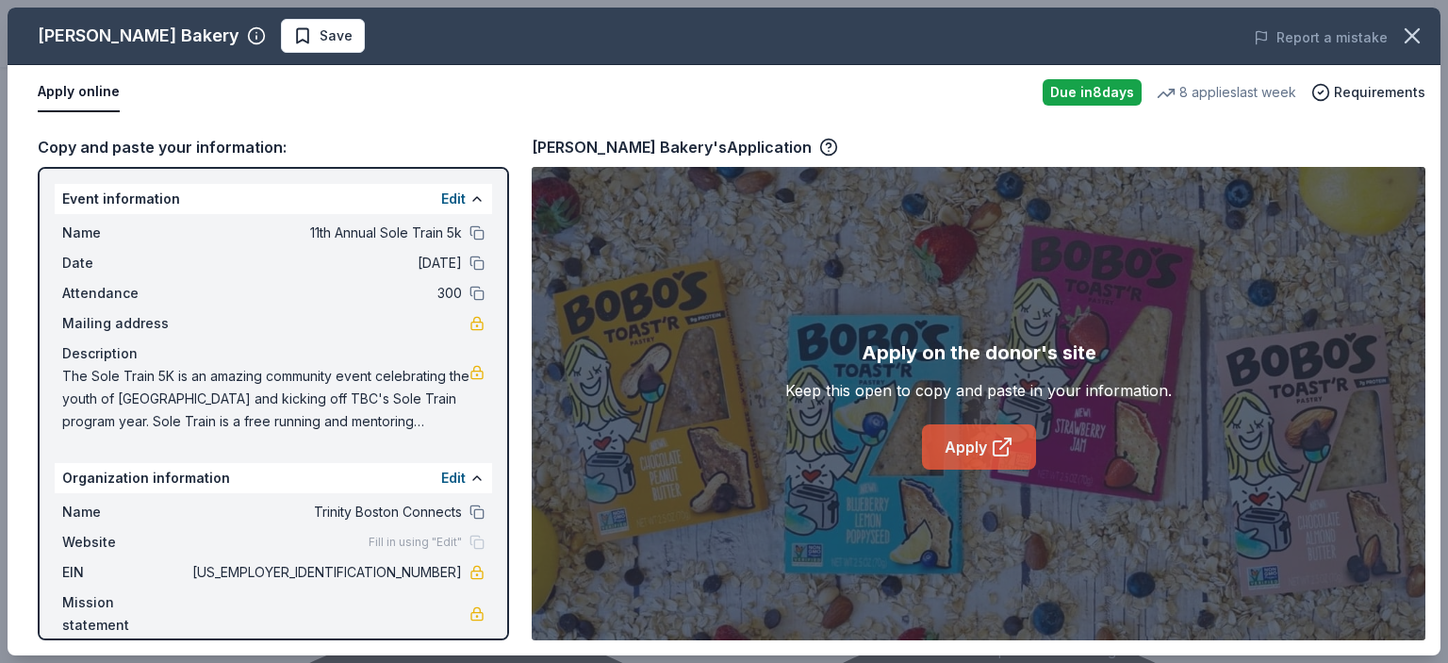
click at [1004, 452] on icon at bounding box center [1002, 447] width 23 height 23
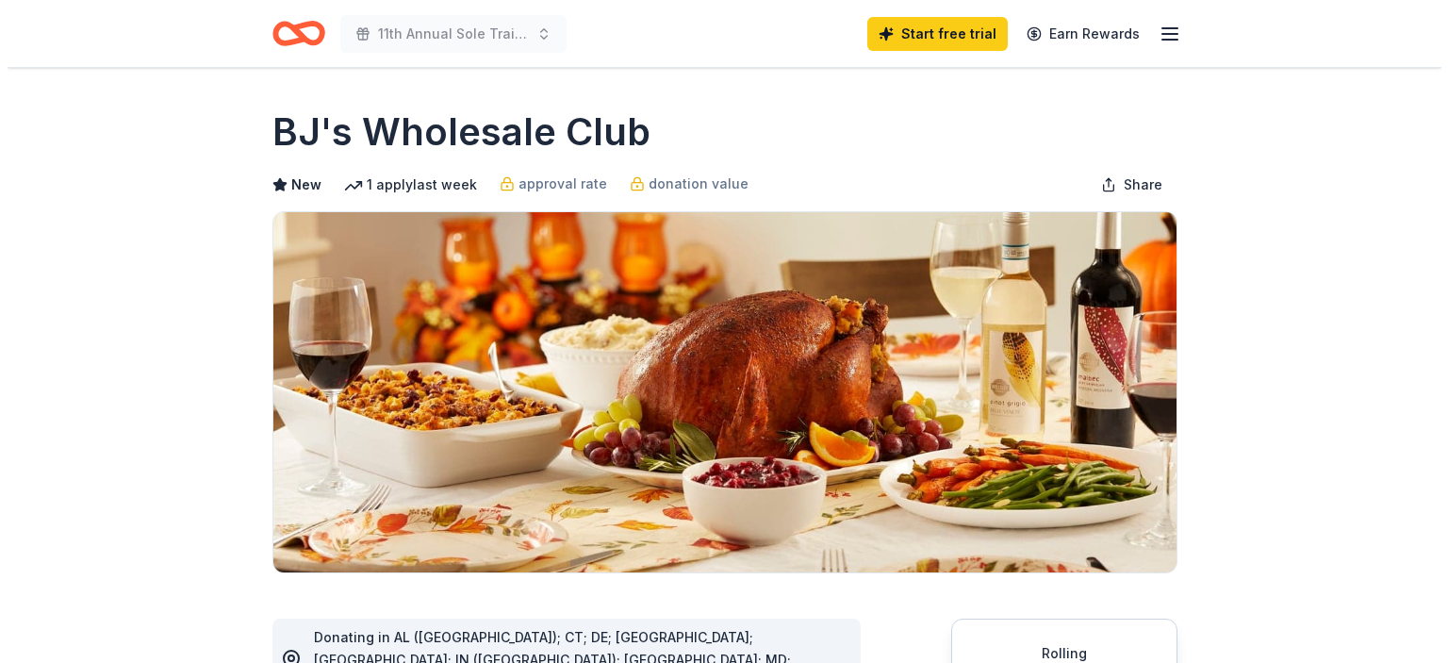
scroll to position [471, 0]
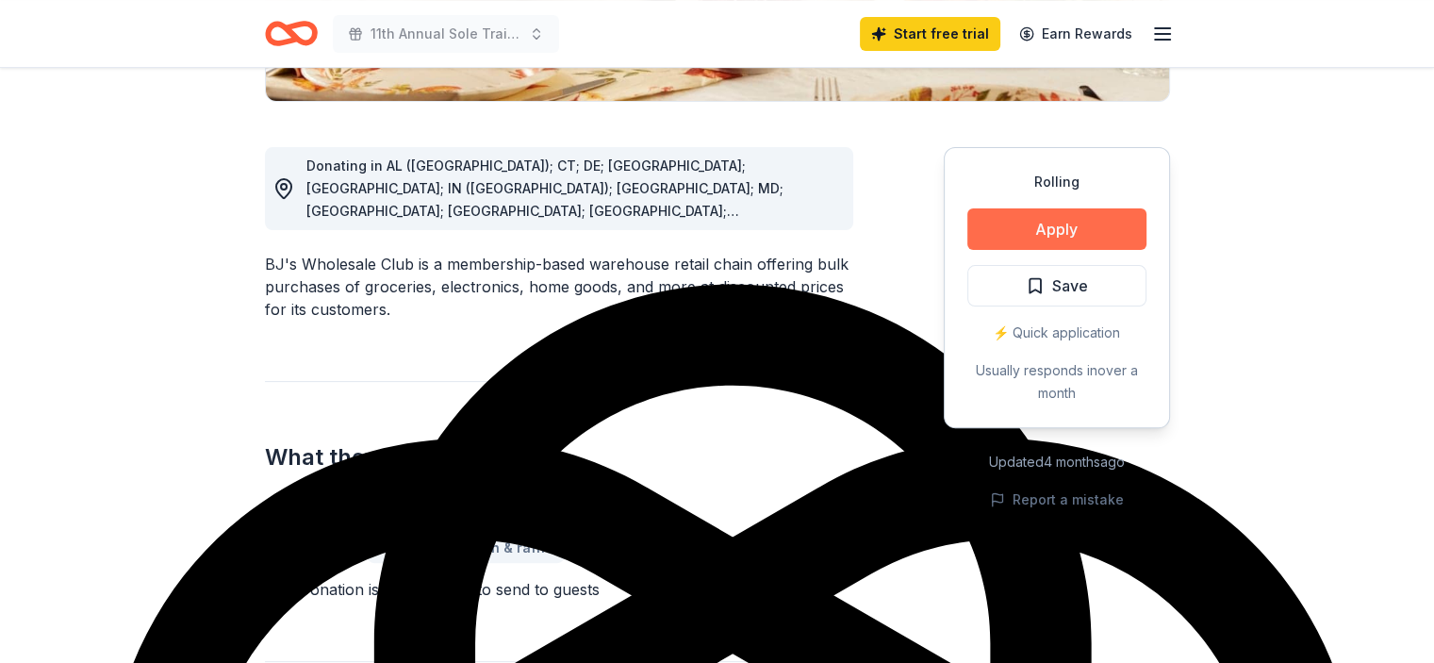
click at [1049, 222] on button "Apply" at bounding box center [1056, 228] width 179 height 41
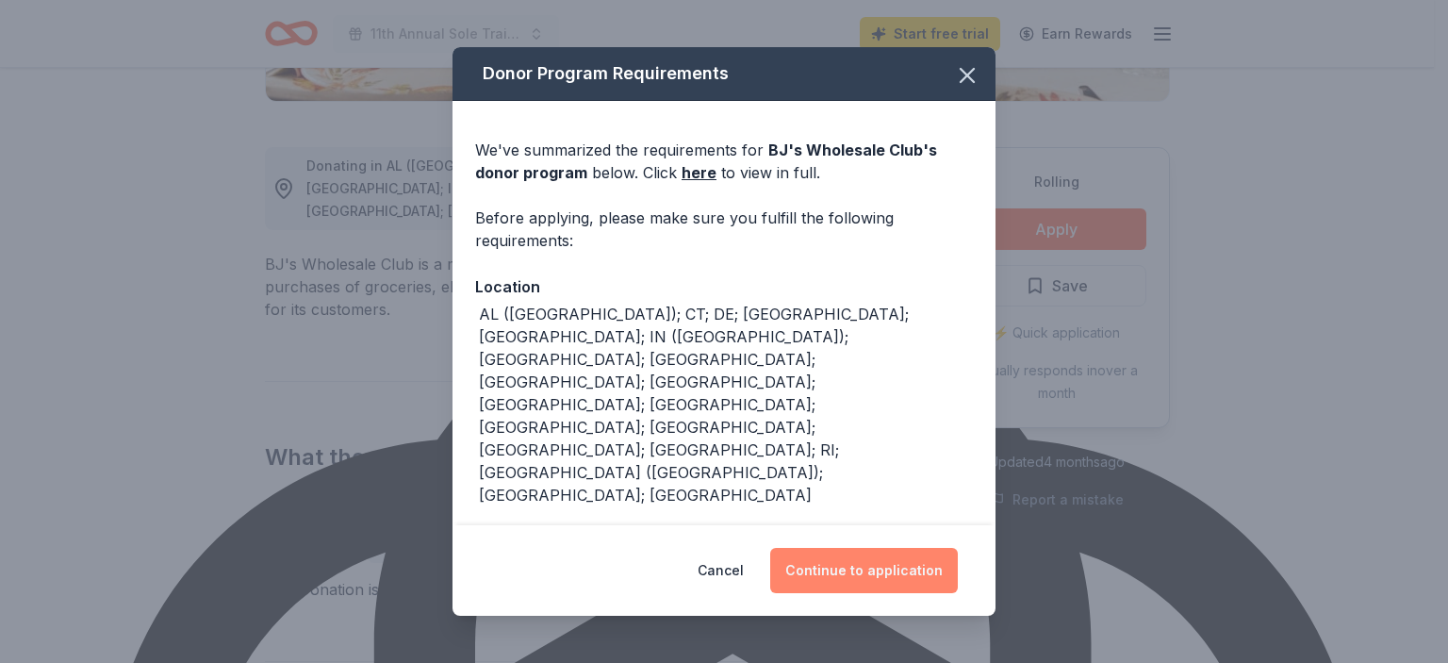
click at [862, 548] on button "Continue to application" at bounding box center [864, 570] width 188 height 45
